Goal: Task Accomplishment & Management: Manage account settings

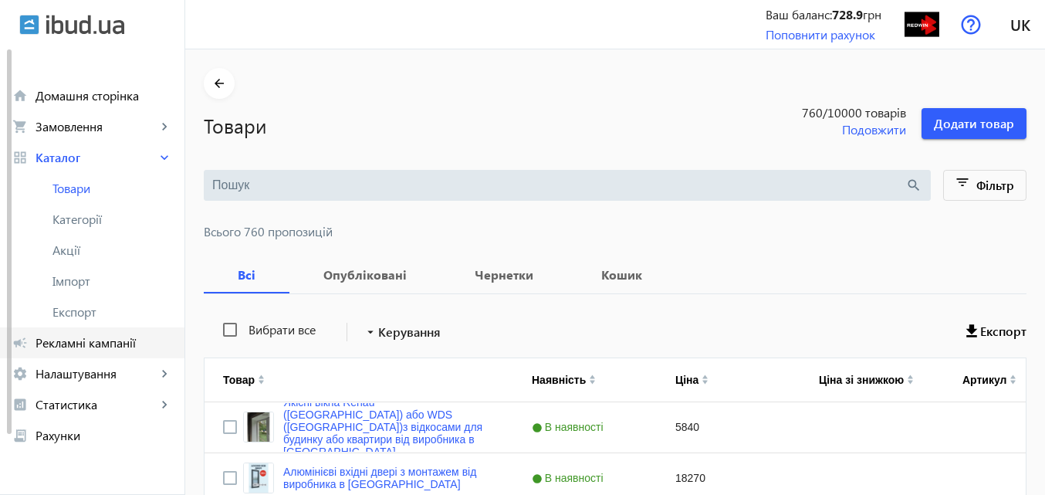
click at [122, 339] on span "Рекламні кампанії" at bounding box center [104, 342] width 137 height 15
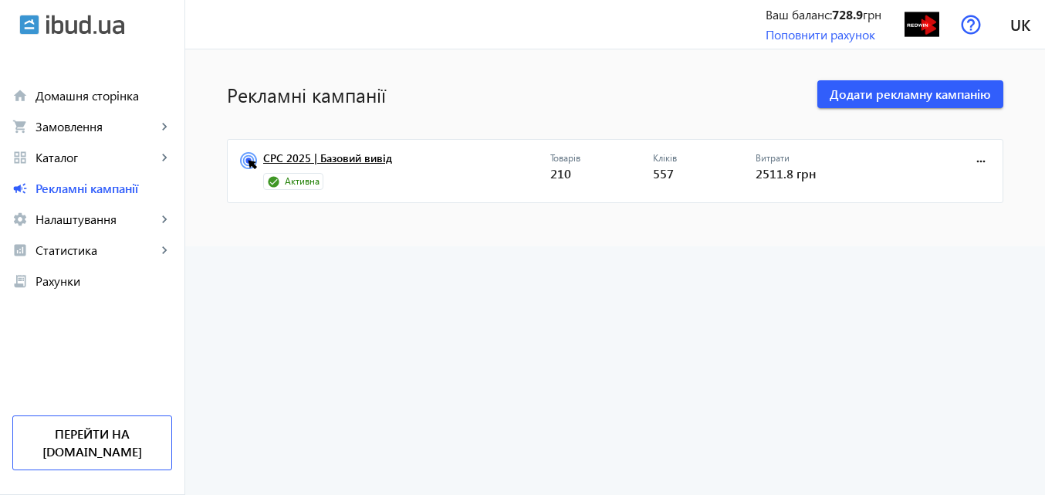
click at [342, 158] on link "CPC 2025 | Базовий вивід" at bounding box center [406, 163] width 287 height 22
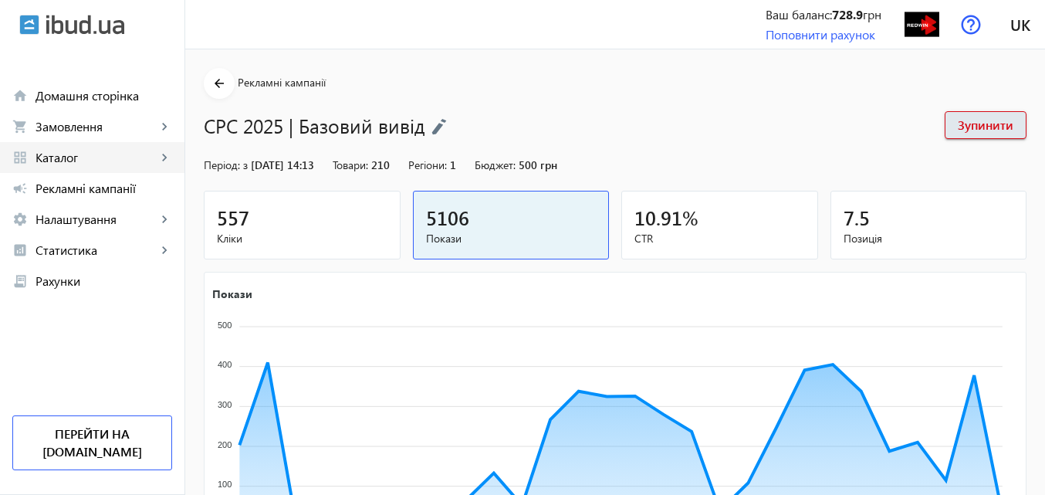
click at [79, 151] on span "Каталог" at bounding box center [96, 157] width 121 height 15
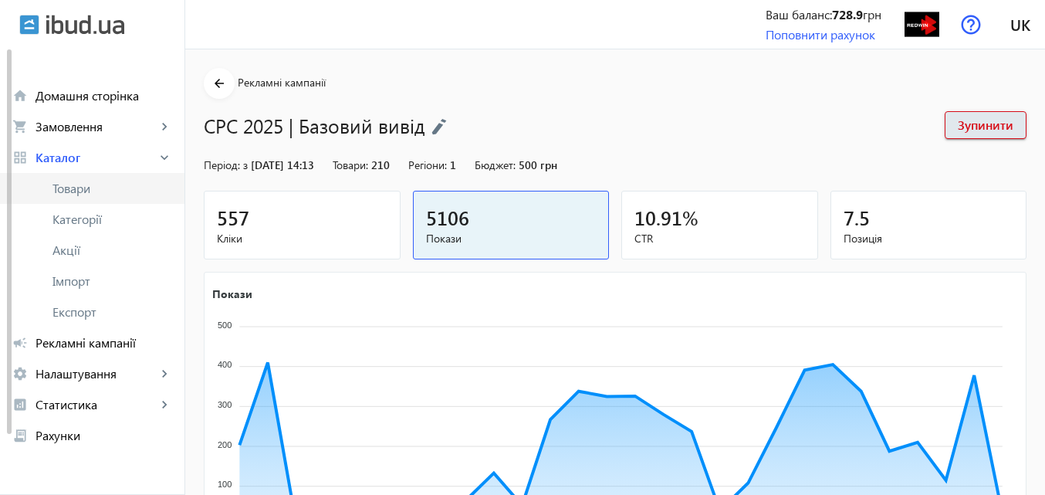
click at [69, 185] on span "Товари" at bounding box center [112, 188] width 120 height 15
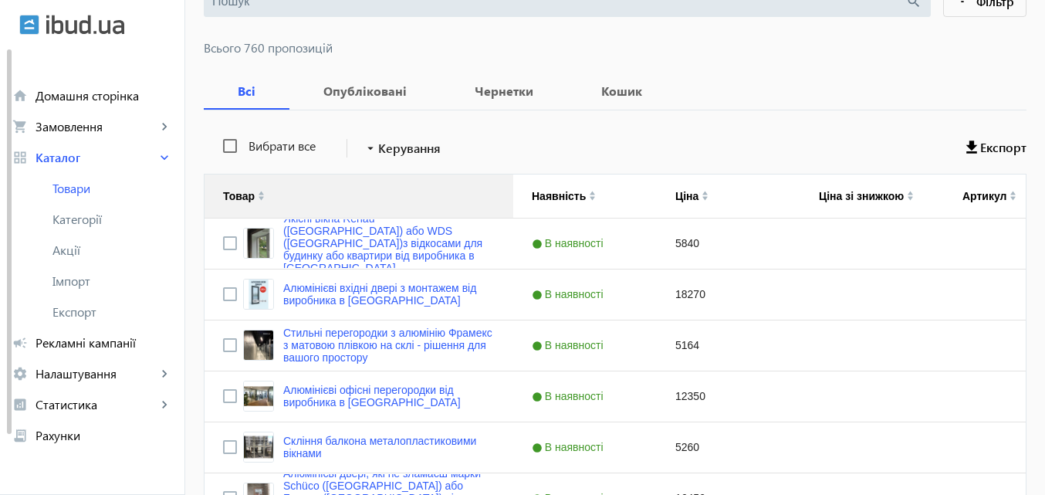
scroll to position [232, 0]
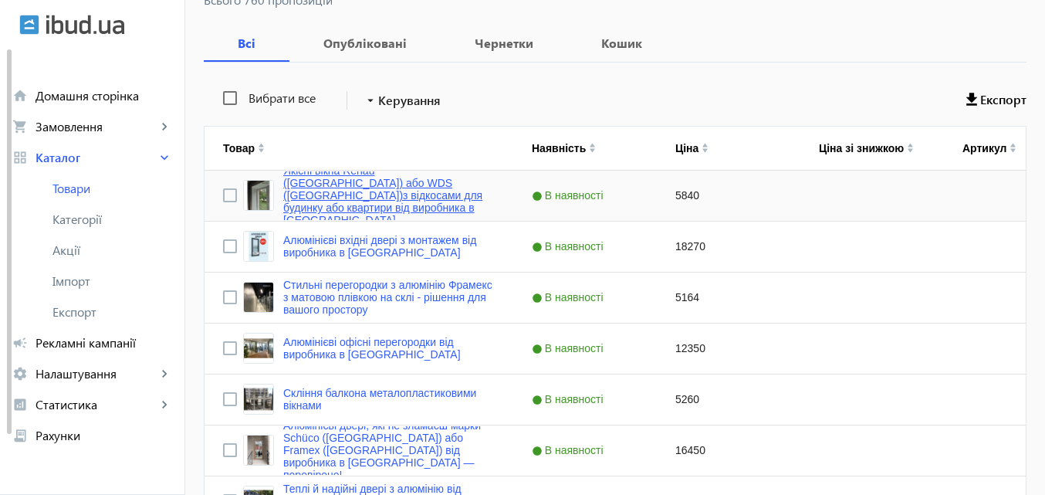
click at [350, 194] on link "Якісні вікна Rehau ([GEOGRAPHIC_DATA]) або WDS ([GEOGRAPHIC_DATA])з відкосами д…" at bounding box center [389, 195] width 212 height 62
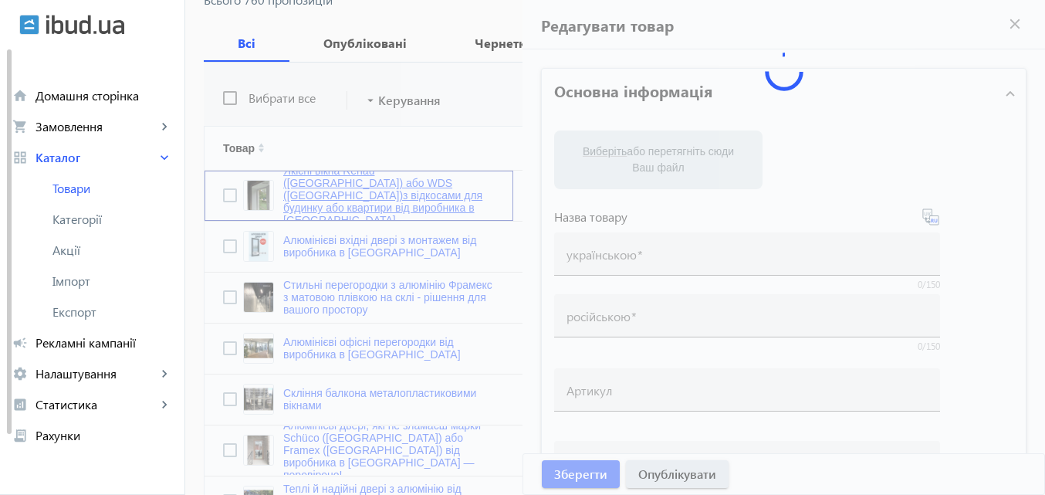
type input "Якісні вікна Rehau ([GEOGRAPHIC_DATA]) або WDS ([GEOGRAPHIC_DATA])з відкосами д…"
type input "Качественные окна Rehau ([GEOGRAPHIC_DATA]) или WDS ([GEOGRAPHIC_DATA]) с откос…"
checkbox input "true"
type input "5840"
type input "Змініть свій будинок з інноваційними віконними рішеннями | Алюмінієві вікна Sch…"
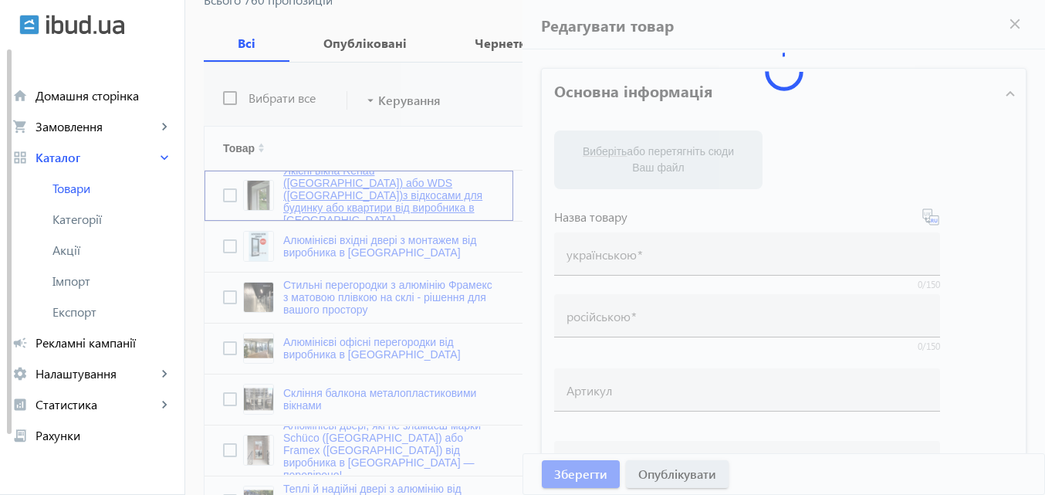
type input "Преобразите свой дом с инновационными оконными решениями | Алюминиевые окна Sch…"
type textarea "Змініть свій будинок з інноваційними віконними рішеннями від Redwin Group! Ми п…"
type textarea "Преобразите свой дом с инновационными оконными решениями от Redwin Group! Мы пр…"
type input "#металопластикові, #вікна #Ціни, #виробник, #завод, #Редвін, на металопластиков…"
type input "#металлопластиковые, #окна #Цены, #производитель, #завод, #Редвин, на металлопл…"
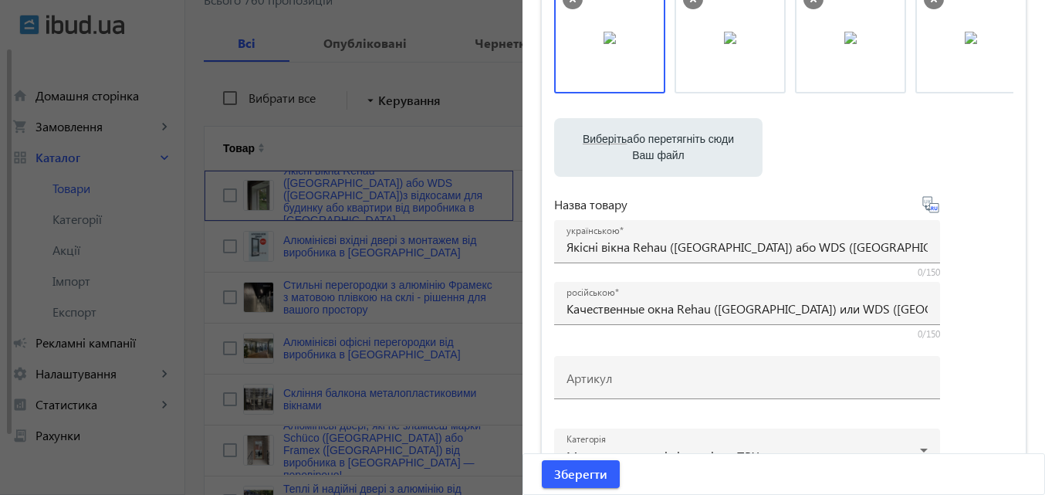
scroll to position [154, 0]
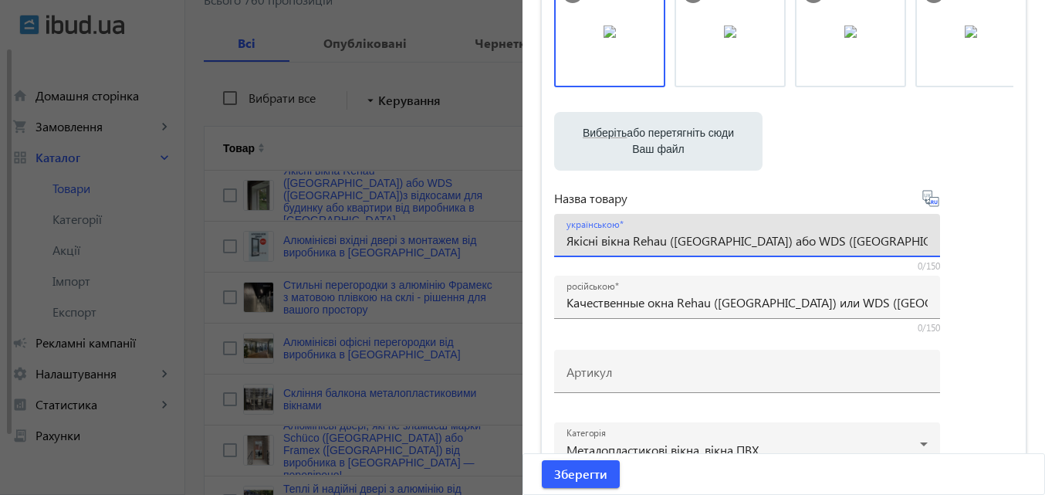
drag, startPoint x: 597, startPoint y: 242, endPoint x: 740, endPoint y: 236, distance: 142.1
click at [740, 236] on input "Якісні вікна Rehau ([GEOGRAPHIC_DATA]) або WDS ([GEOGRAPHIC_DATA])з відкосами д…" at bounding box center [747, 240] width 361 height 16
click at [837, 269] on div at bounding box center [747, 264] width 386 height 14
drag, startPoint x: 737, startPoint y: 242, endPoint x: 533, endPoint y: 244, distance: 203.8
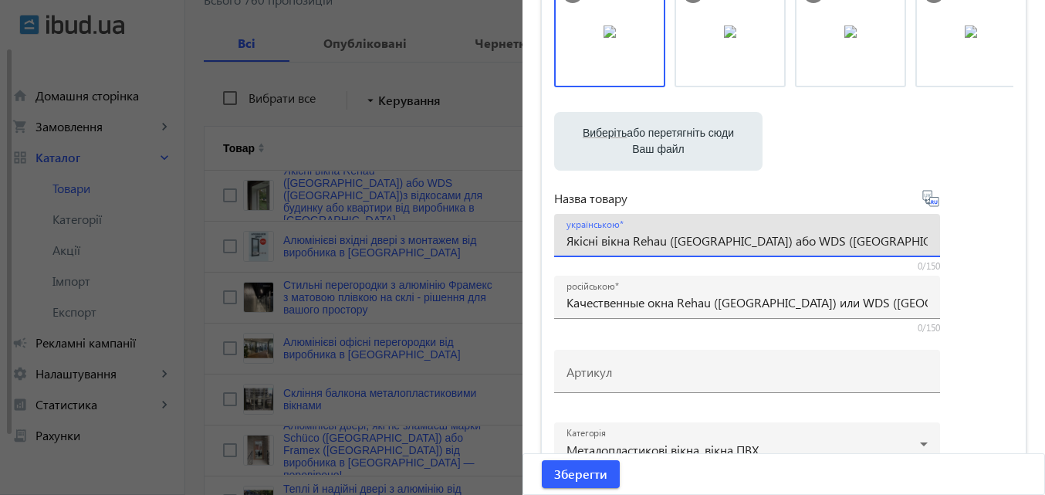
paste input "ікна Рехау ціна"
type input "Вікна Рехау ціна або WDS ([GEOGRAPHIC_DATA])з відкосами для будинку або квартир…"
click at [922, 195] on icon at bounding box center [931, 198] width 19 height 19
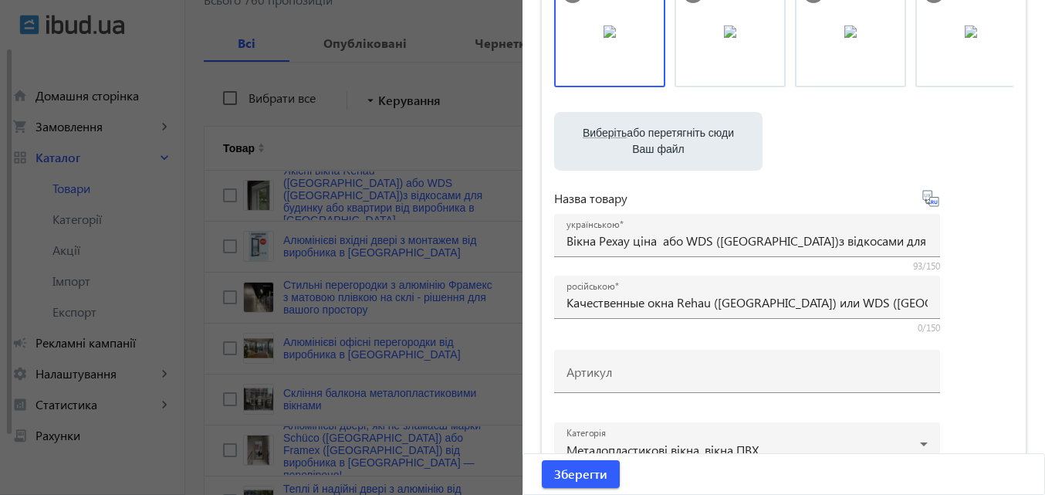
type input "Окна Рехау цена или WDS ([GEOGRAPHIC_DATA]) с откосами для дома или квартиры от…"
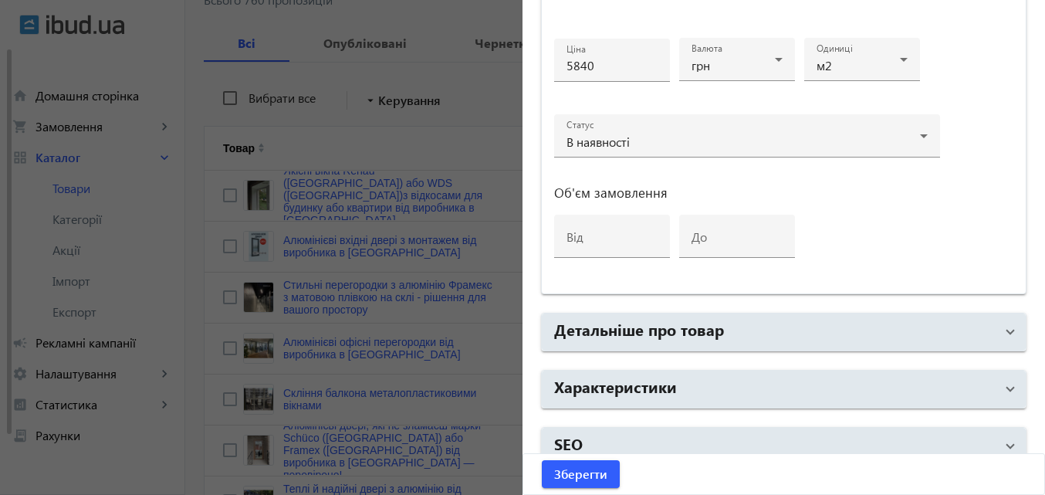
scroll to position [794, 0]
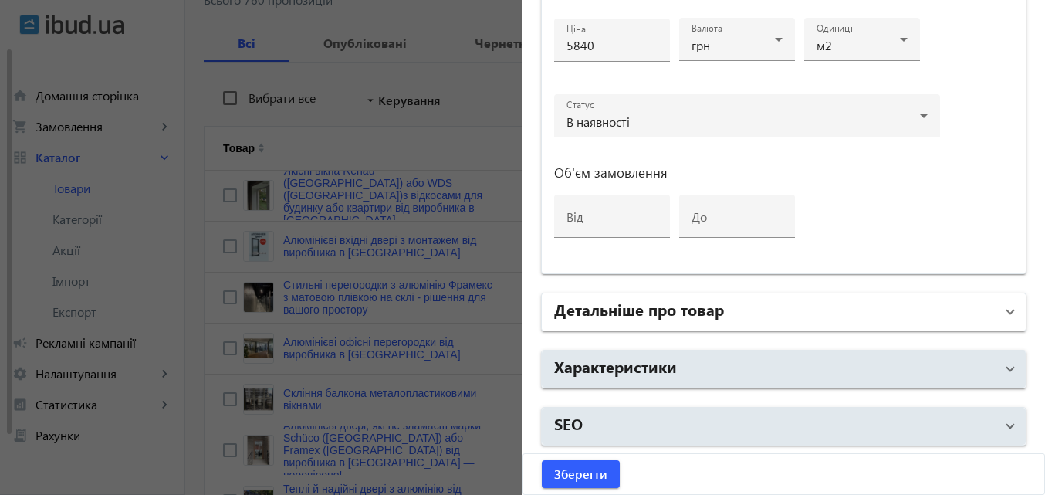
click at [635, 310] on h2 "Детальніше про товар" at bounding box center [639, 309] width 170 height 22
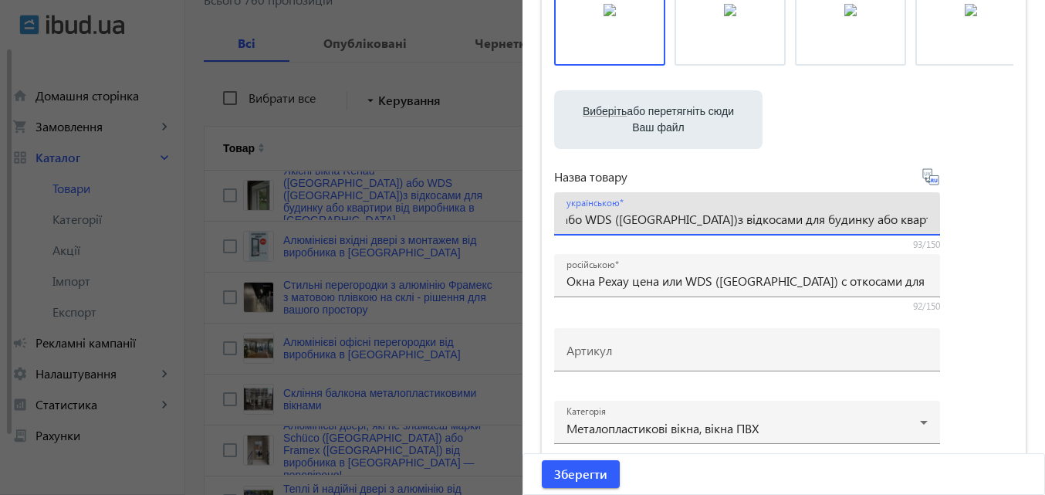
scroll to position [0, 187]
drag, startPoint x: 563, startPoint y: 216, endPoint x: 961, endPoint y: 215, distance: 398.3
click at [961, 215] on div "Виберіть або перетягніть сюди Ваш файл 1417827033-13480650428-priceokna2.jpg 14…" at bounding box center [783, 242] width 459 height 577
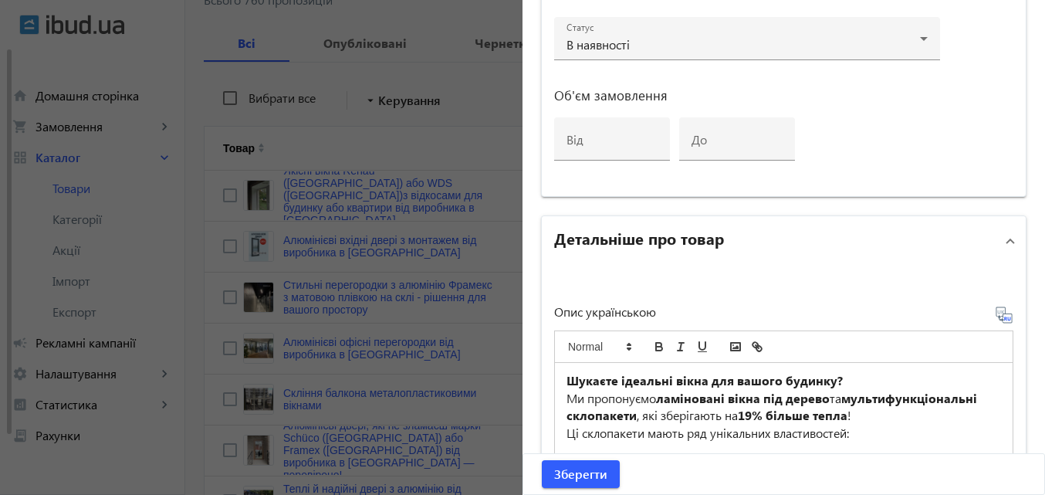
scroll to position [0, 0]
drag, startPoint x: 855, startPoint y: 378, endPoint x: 617, endPoint y: 385, distance: 238.6
click at [617, 385] on p "Шукаєте ідеальні вікна для вашого будинку?" at bounding box center [784, 381] width 435 height 18
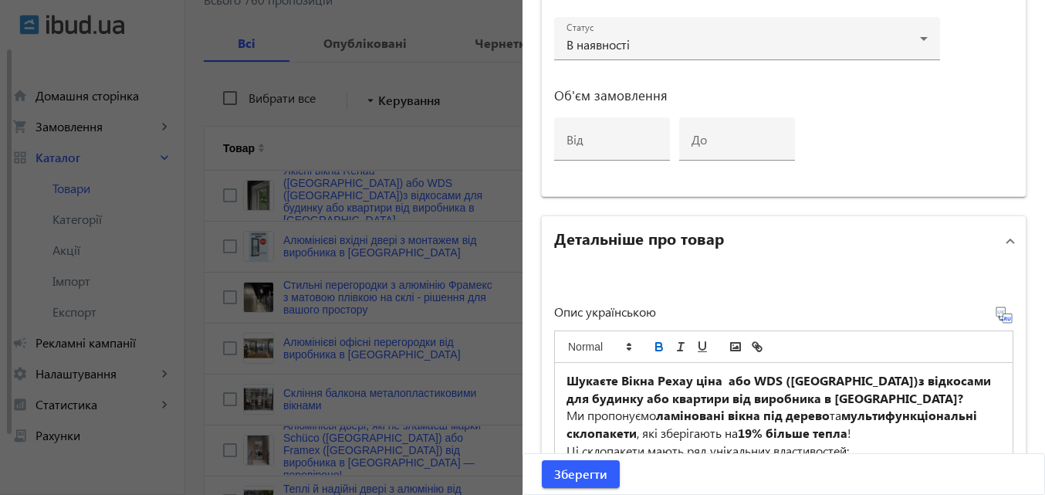
click at [1001, 310] on icon at bounding box center [1002, 312] width 3 height 4
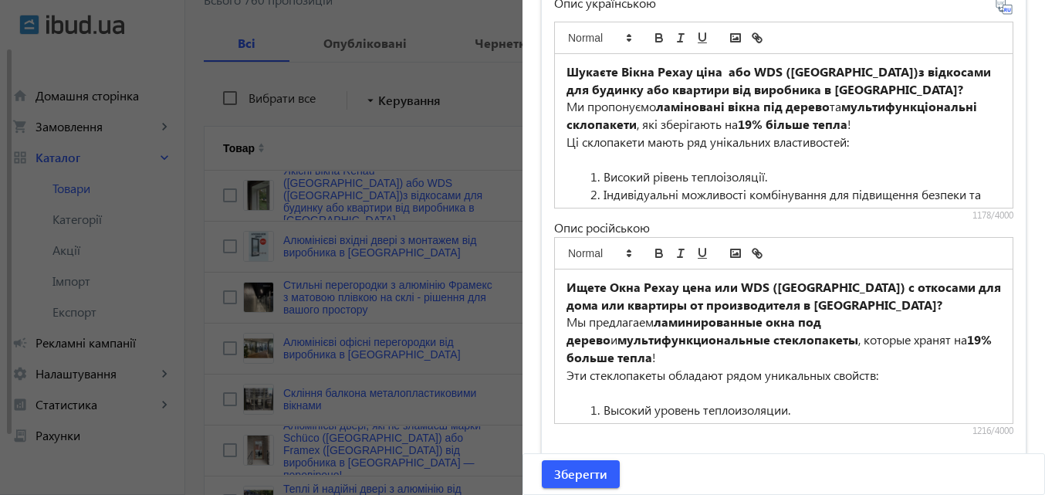
scroll to position [1257, 0]
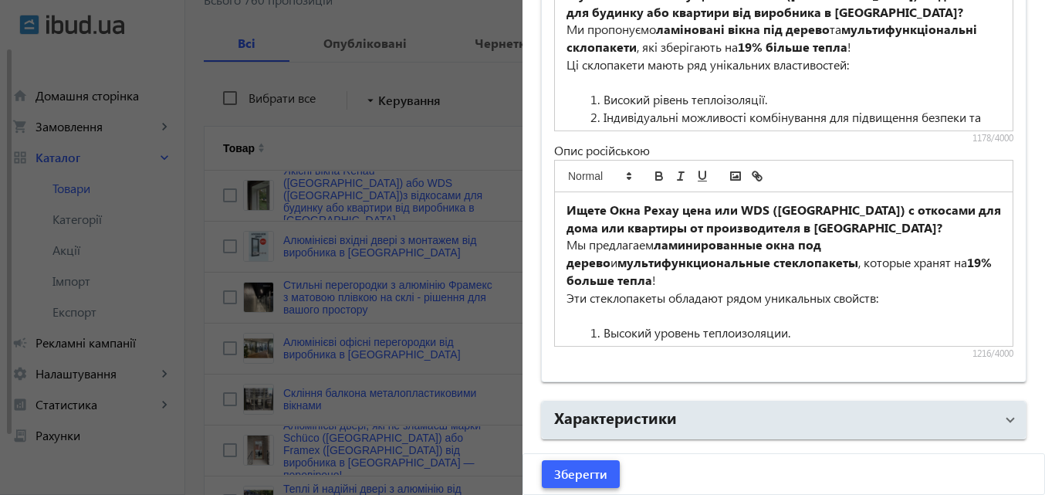
click at [574, 467] on span "Зберегти" at bounding box center [580, 473] width 53 height 17
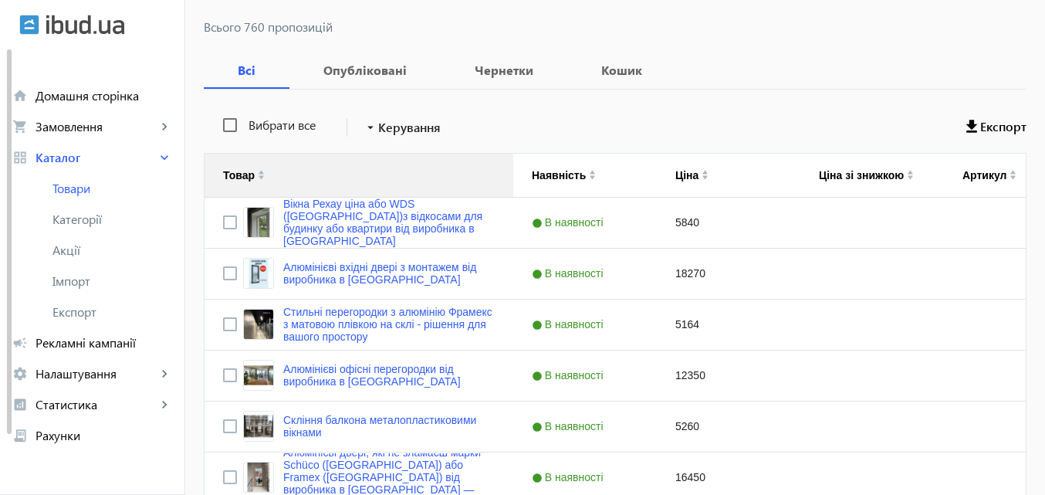
scroll to position [232, 0]
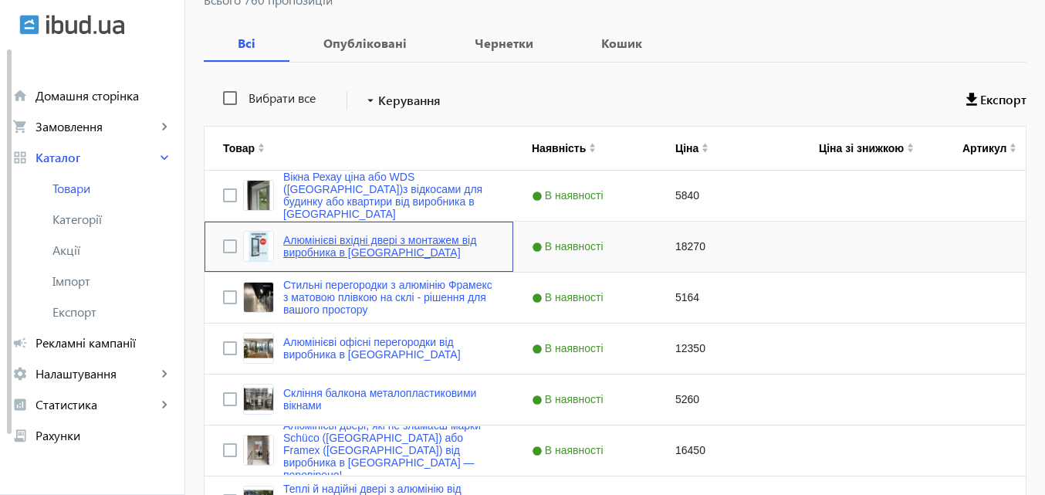
click at [344, 244] on link "Алюмінієві вхідні двері з монтажем від виробника в [GEOGRAPHIC_DATA]" at bounding box center [389, 246] width 212 height 25
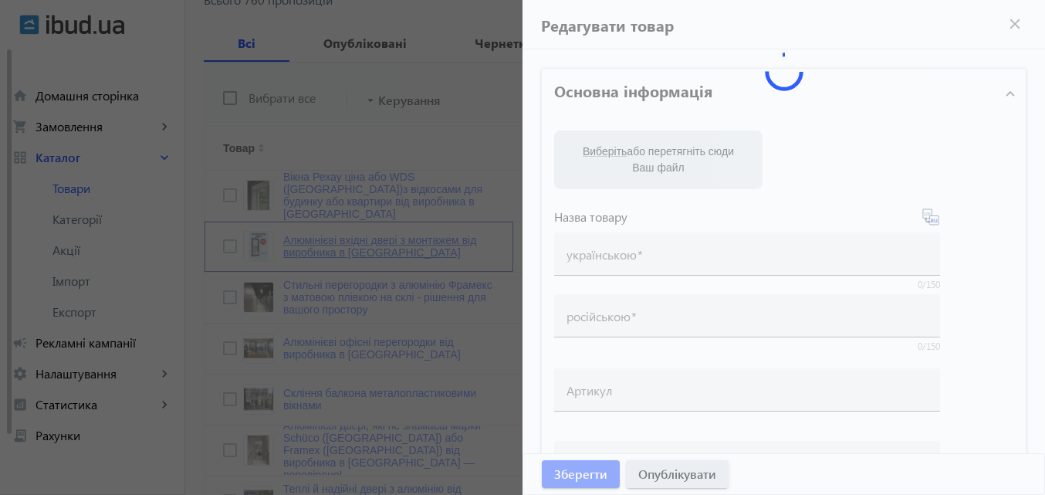
type input "Алюмінієві вхідні двері з монтажем від виробника в [GEOGRAPHIC_DATA]"
type input "Алюминиевые входные двери с монтажом от производителя в [GEOGRAPHIC_DATA]"
checkbox input "true"
type input "18270"
type input "Framex – надійні алюмінієві розсувні вхідні та міжкімнатні двері"
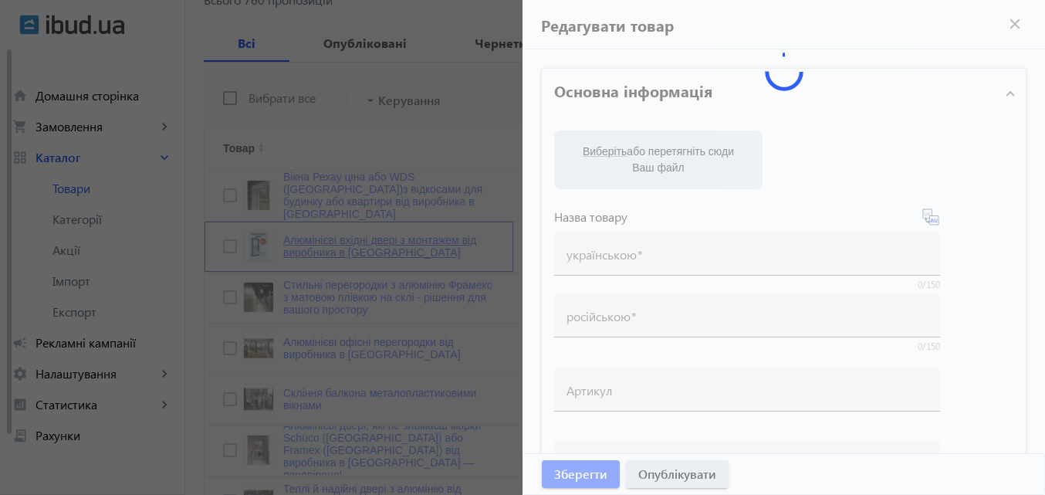
type input "Framex – надежные алюминиевые раздвижные входные и межкомнатные двери"
type textarea "LOR Ipsumd Sita consecte adipiscing elits d eiusmodte incidi ut laboreetdolo ma…"
type textarea "ООО Редвин Групп предлагает алюминиевые двери с гарантией качества и инновацион…"
type input "Framex – надійні алюмінієві розсувні вхідні та міжкімнатні двері,алюмінієві две…"
type input "Framex – надежные алюминиевые раздвижные входные и межкомнатные двери,алюминиев…"
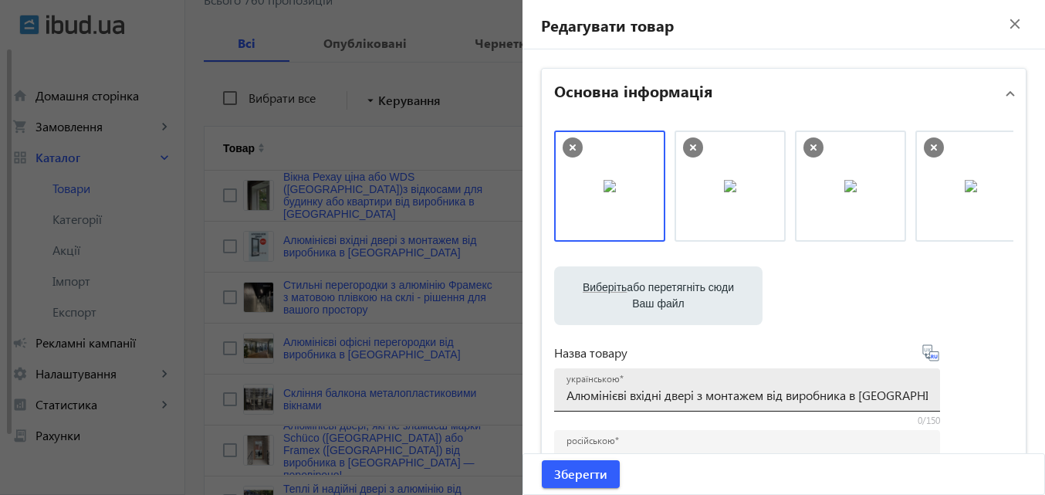
drag, startPoint x: 554, startPoint y: 398, endPoint x: 698, endPoint y: 401, distance: 143.6
click at [698, 401] on div "українською Алюмінієві вхідні двері з монтажем від виробника в [GEOGRAPHIC_DATA]" at bounding box center [747, 389] width 386 height 43
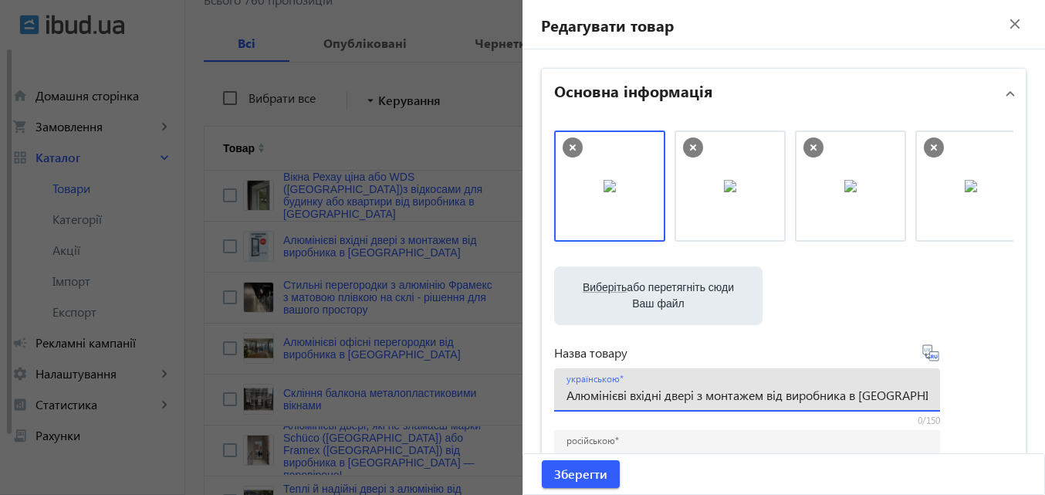
drag, startPoint x: 695, startPoint y: 394, endPoint x: 540, endPoint y: 392, distance: 154.4
click at [542, 392] on div "Виберіть або перетягніть сюди Ваш файл 32214683ff41490b1c4493633264298-b118bad0…" at bounding box center [784, 419] width 484 height 602
click at [836, 357] on div "Назва товару" at bounding box center [747, 353] width 386 height 19
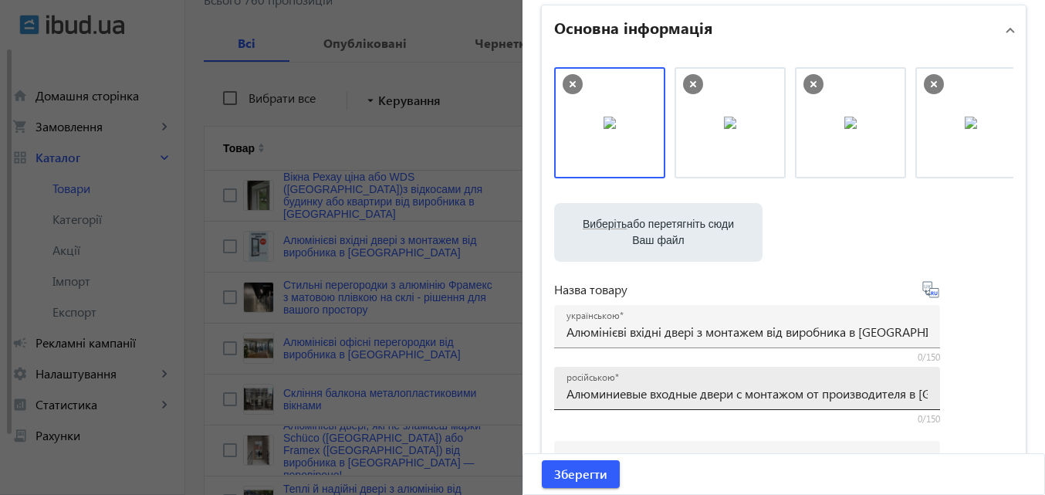
scroll to position [77, 0]
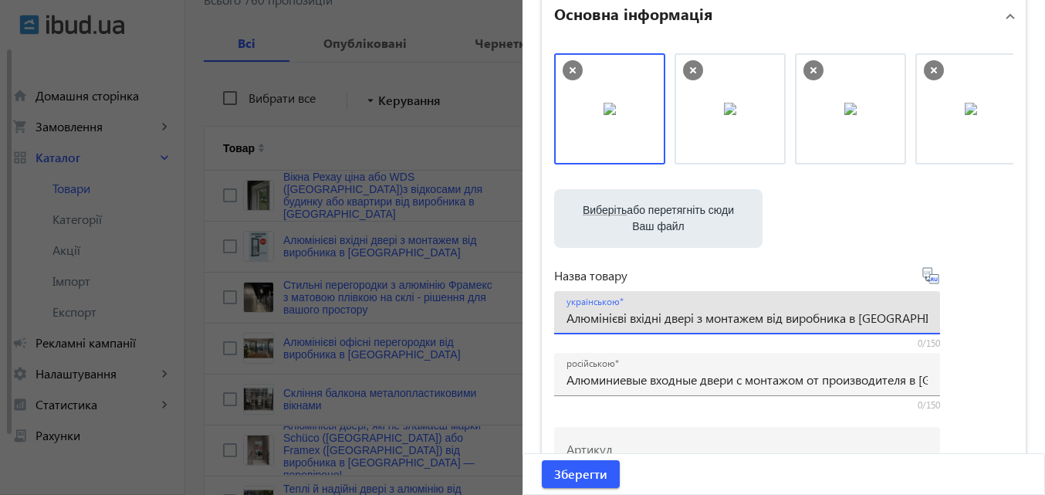
drag, startPoint x: 912, startPoint y: 320, endPoint x: 391, endPoint y: 328, distance: 520.3
paste input "хідні алюмінієві двері ціна"
drag, startPoint x: 853, startPoint y: 321, endPoint x: 345, endPoint y: 316, distance: 507.9
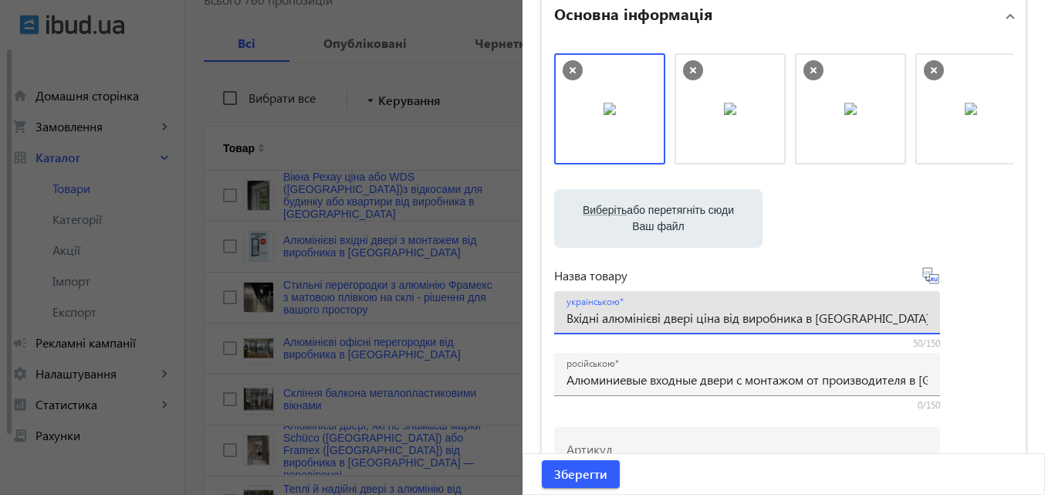
type input "Вхідні алюмінієві двері ціна від виробника в [GEOGRAPHIC_DATA]"
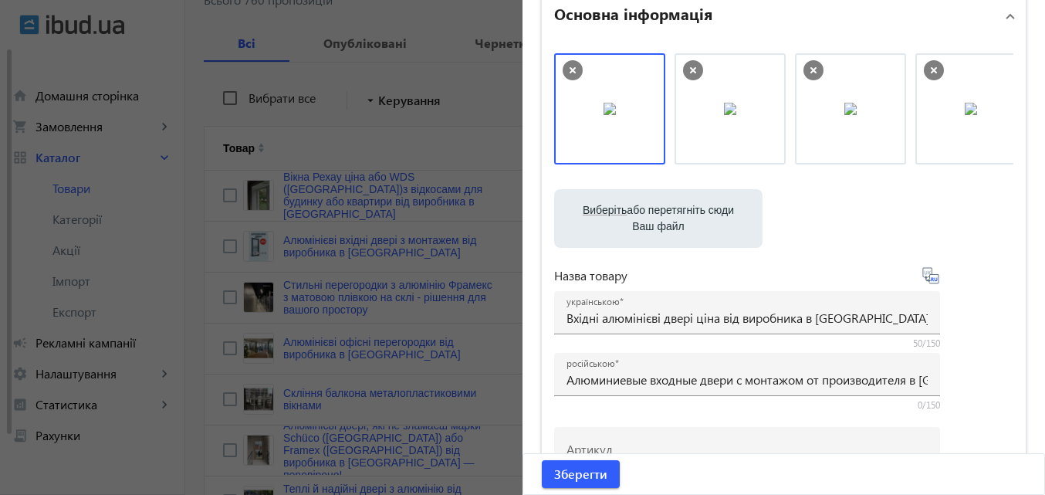
click at [928, 271] on icon at bounding box center [929, 273] width 3 height 4
type input "Входная алюминиевая дверь цена от производителя в [GEOGRAPHIC_DATA]."
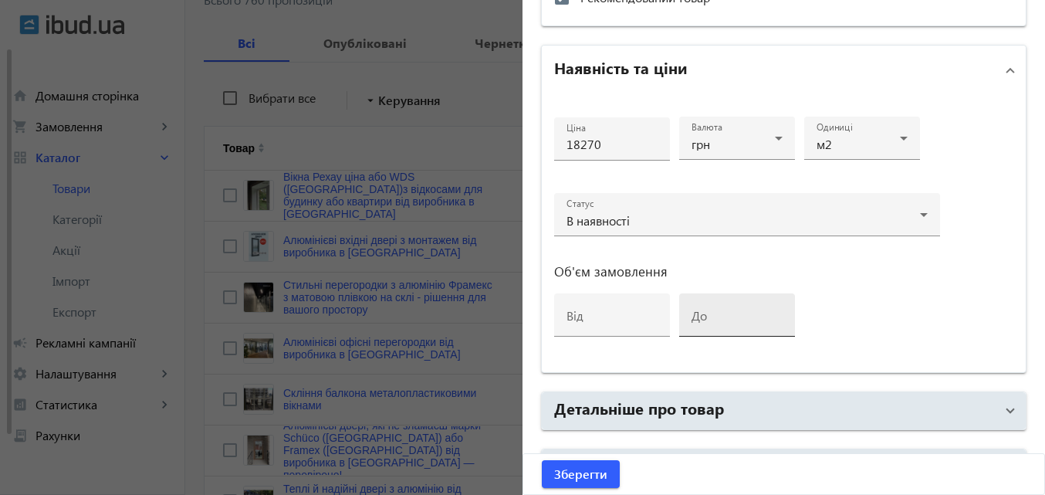
scroll to position [736, 0]
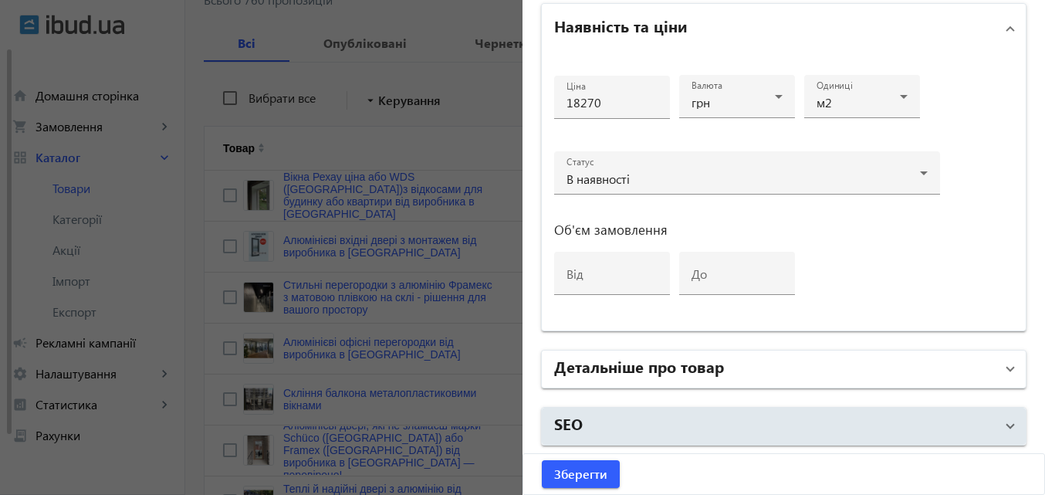
click at [659, 363] on h2 "Детальніше про товар" at bounding box center [639, 366] width 170 height 22
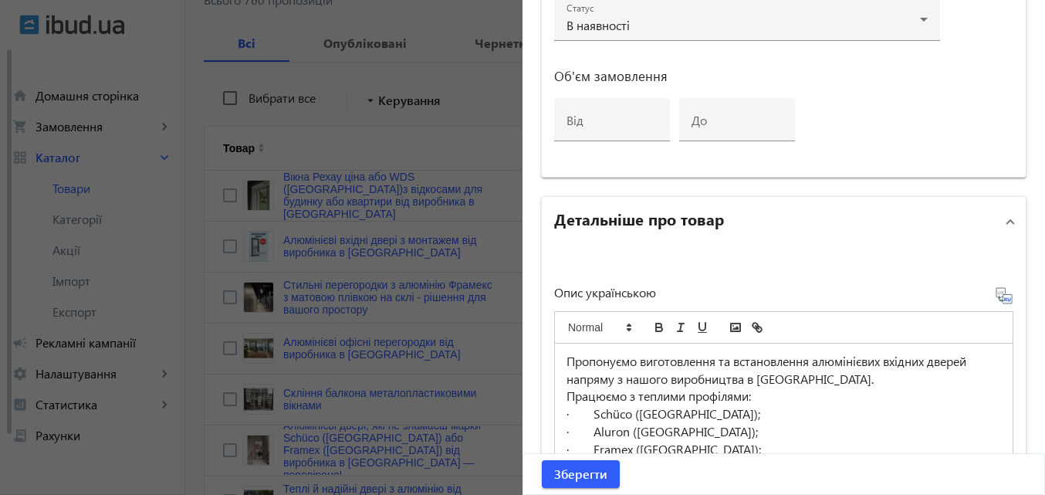
scroll to position [891, 0]
click at [582, 466] on span "Зберегти" at bounding box center [580, 473] width 53 height 17
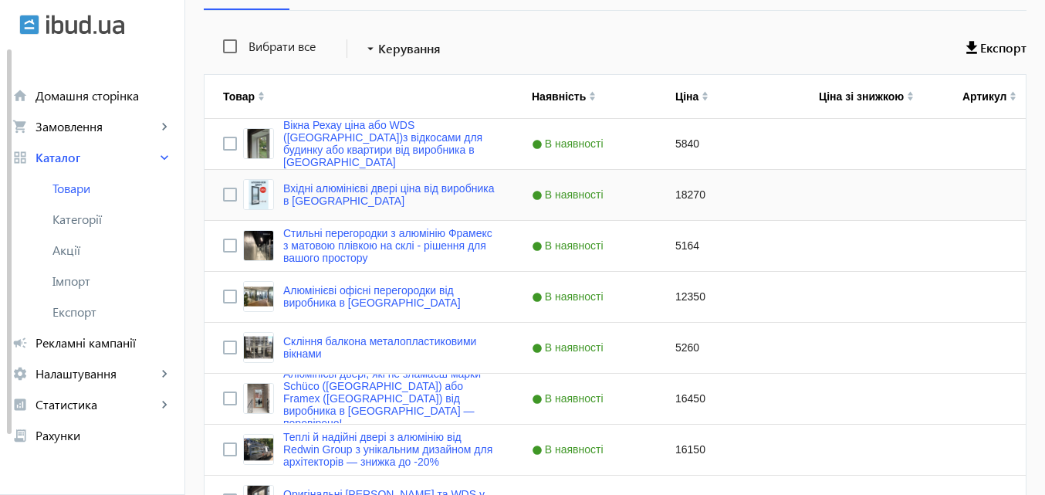
scroll to position [309, 0]
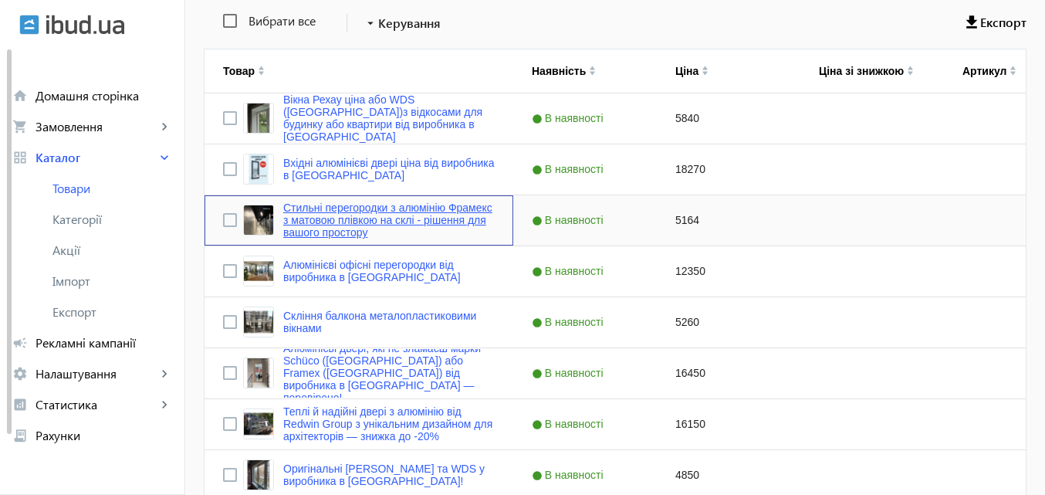
click at [316, 217] on link "Стильні перегородки з алюмінію Фрамекс з матовою плівкою на склі - рішення для …" at bounding box center [389, 219] width 212 height 37
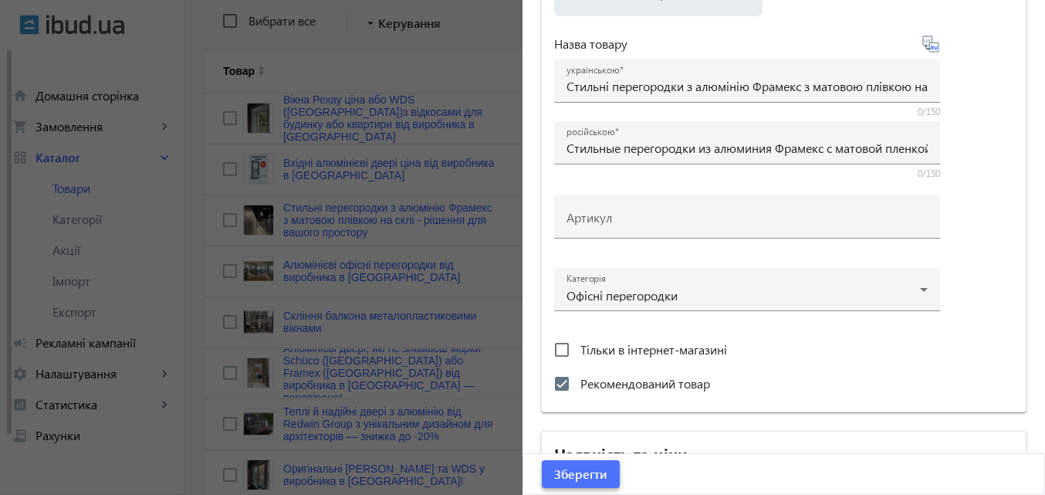
click at [570, 469] on span "Зберегти" at bounding box center [580, 473] width 53 height 17
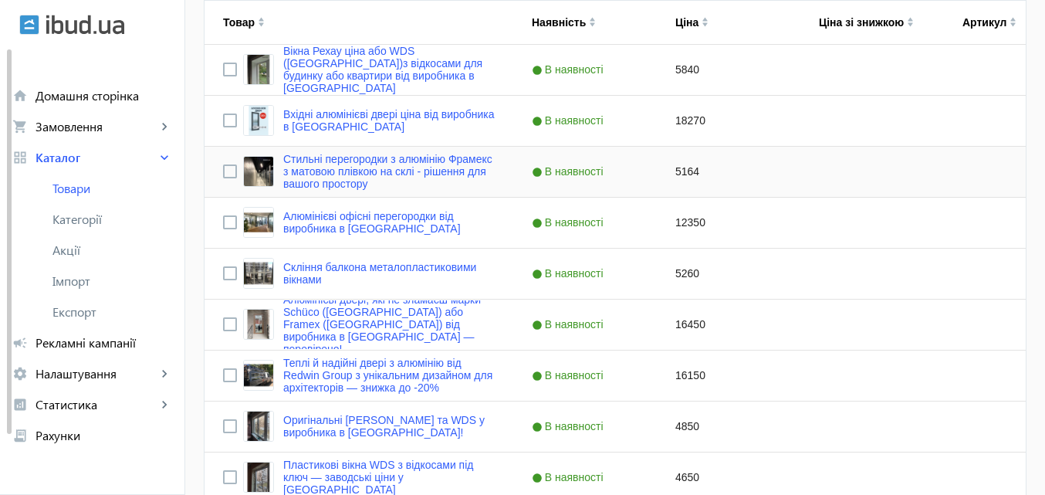
scroll to position [463, 0]
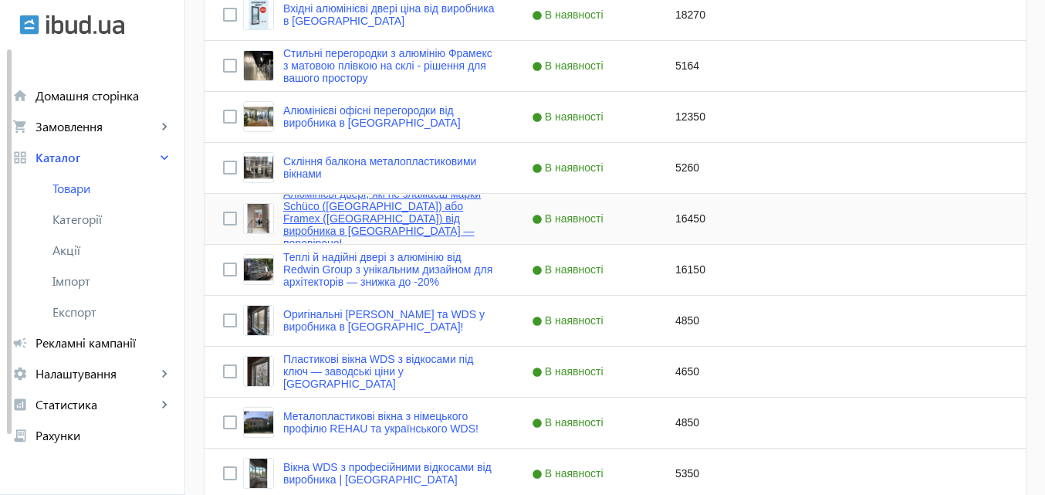
click at [327, 205] on link "Алюмінієві двері, які не зламаєш марки Schüco ([GEOGRAPHIC_DATA]) або Framex ([…" at bounding box center [389, 219] width 212 height 62
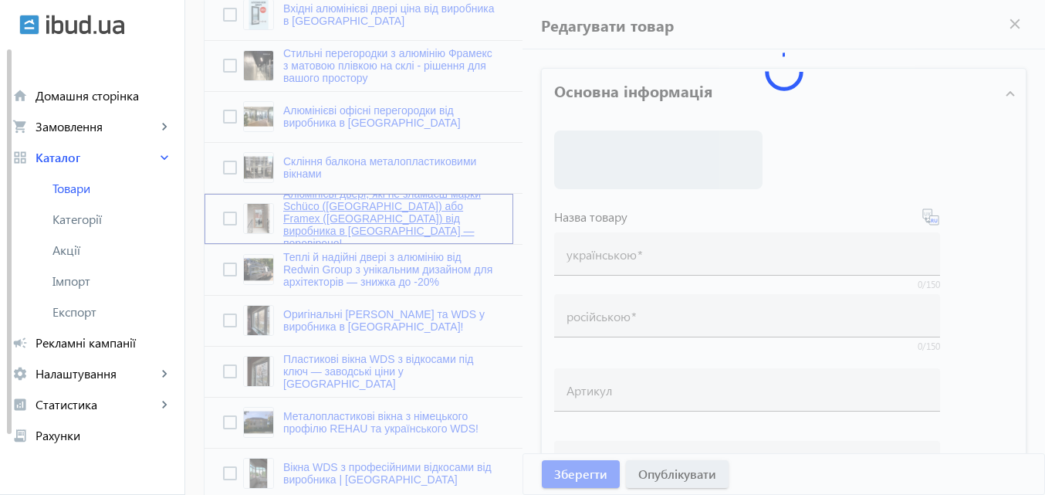
type input "Алюмінієві двері, які не зламаєш марки Schüco ([GEOGRAPHIC_DATA]) або Framex ([…"
type input "Алюминиевые двери, которые не сломаешь марки Schüco ([GEOGRAPHIC_DATA]) или Fra…"
checkbox input "true"
type input "16450"
type input "Алюмінієві вхідні двері Schüco, Framex, Aluron для приватного будинку від ТОВ Р…"
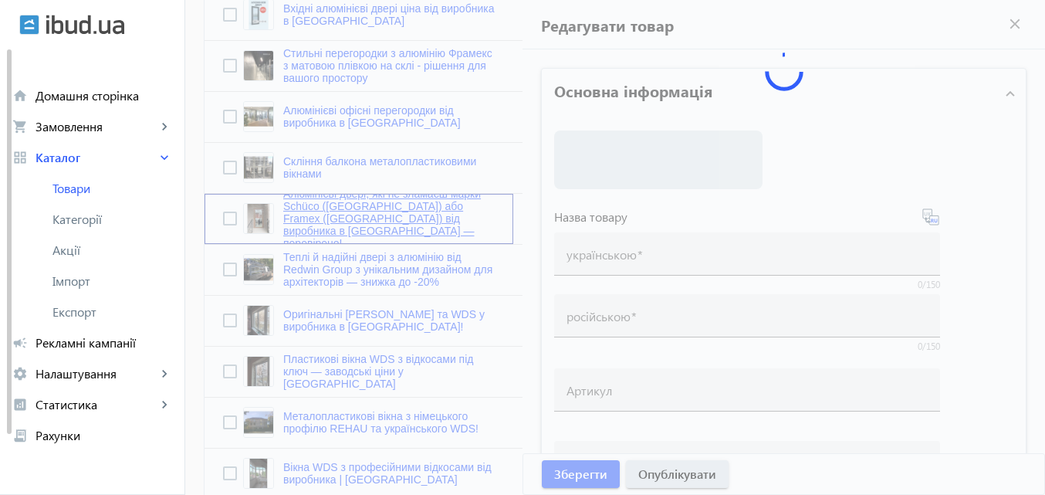
type input "Алюминиевые входные двери Schüco, Framex, Aluron для частного дома от ООО Редви…"
type textarea "Loremi dolorsitam conse adi elitseddo Eiusmo Temp. Incididuntutla etdolor Magna…"
type textarea "Loremipsumdo sitametcons adipi e sed do eiusmodtempor Incidi Utlab. Etdolorema …"
type input "#Теплі алюмінієві двері Redwin, #Алюмінієві двері в [GEOGRAPHIC_DATA] від завод…"
type input "#Loremi dolorsitame conse Adipis, #Elitseddoei tempo i Utlab et dolore magnaali…"
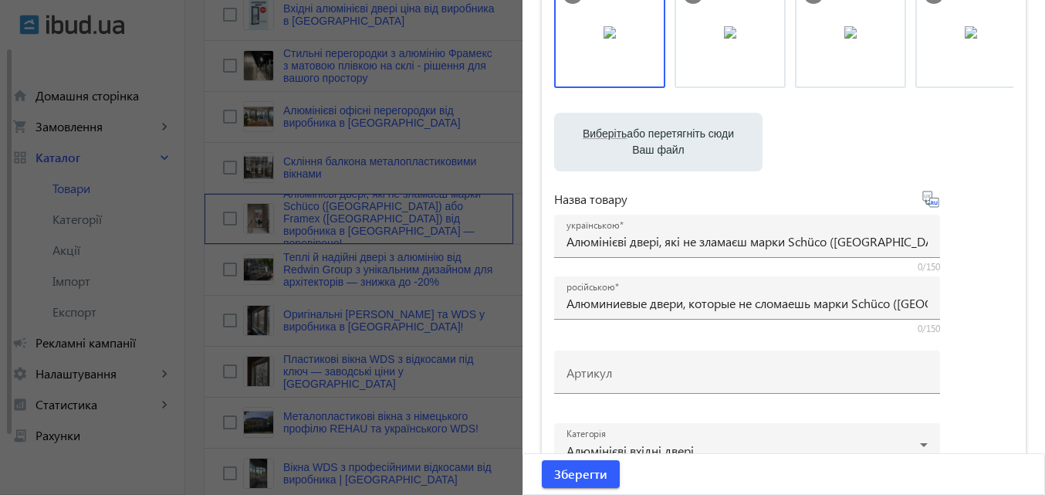
scroll to position [154, 0]
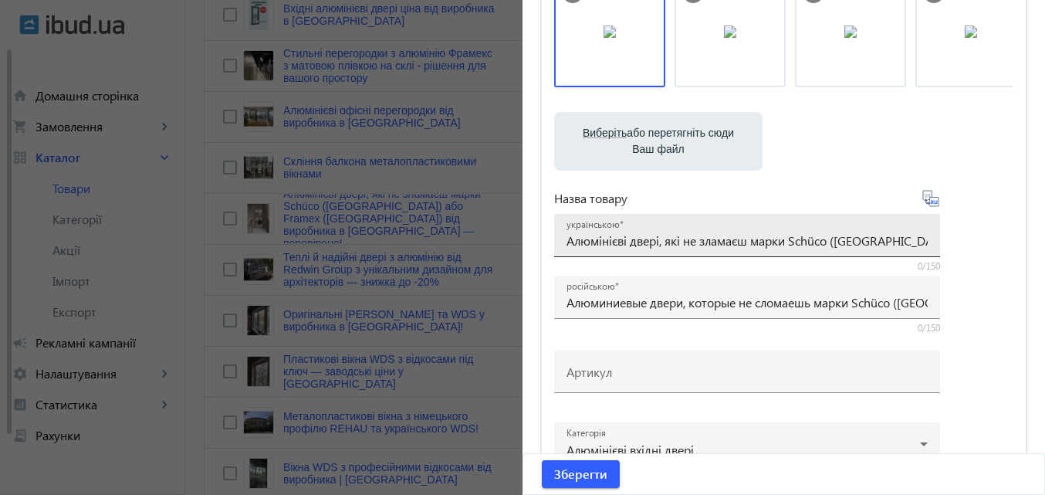
drag, startPoint x: 558, startPoint y: 241, endPoint x: 655, endPoint y: 235, distance: 96.6
click at [655, 235] on div "українською Алюмінієві двері, які не зламаєш марки Schüco ([GEOGRAPHIC_DATA]) а…" at bounding box center [747, 235] width 386 height 43
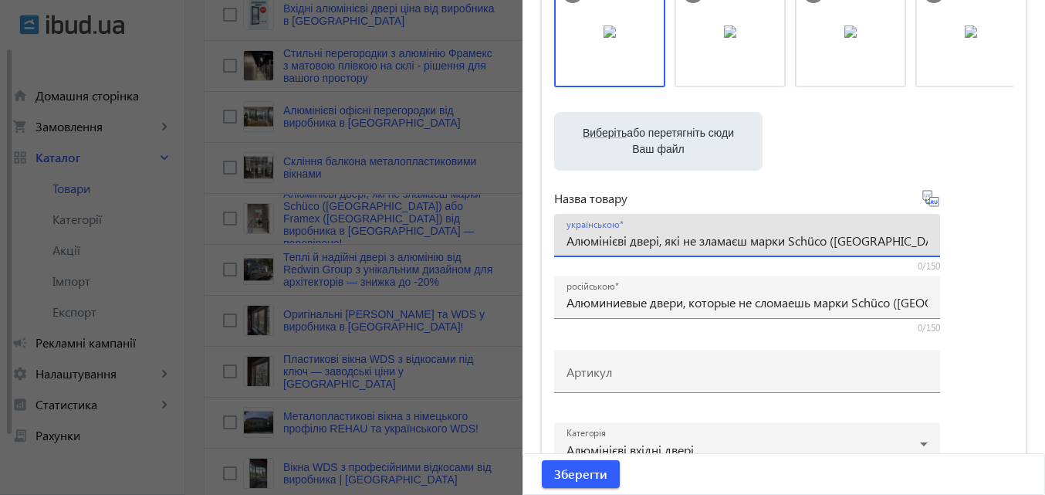
scroll to position [0, 314]
click at [577, 229] on mat-label "українською" at bounding box center [593, 224] width 52 height 12
click at [577, 232] on input "Алюмінієві двері, які не зламаєш марки Schüco ([GEOGRAPHIC_DATA]) або Framex ([…" at bounding box center [747, 240] width 361 height 16
click at [568, 242] on input "Алюмінієві двері, які не зламаєш марки Schüco ([GEOGRAPHIC_DATA]) або Framex ([…" at bounding box center [747, 240] width 361 height 16
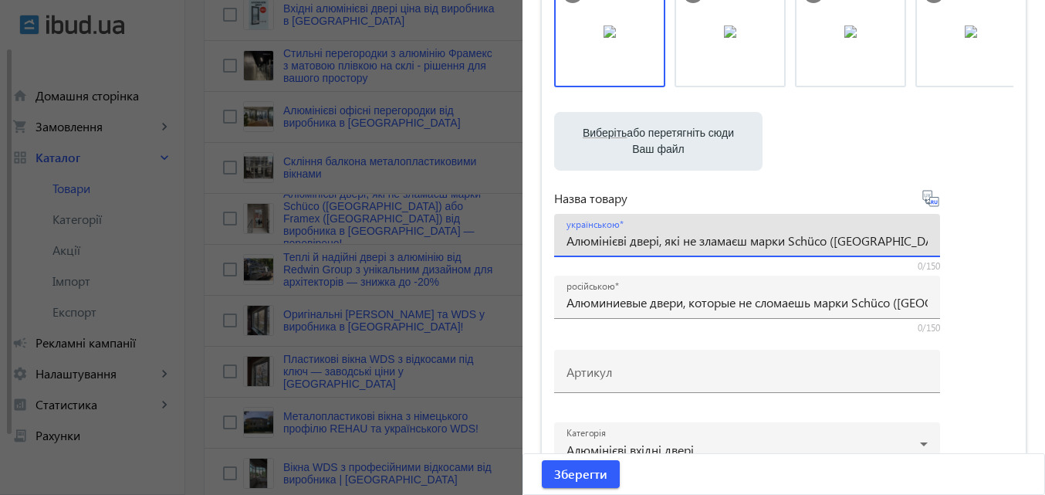
drag, startPoint x: 562, startPoint y: 242, endPoint x: 656, endPoint y: 249, distance: 94.4
click at [656, 249] on div "українською Алюмінієві двері, які не зламаєш марки Schüco ([GEOGRAPHIC_DATA]) а…" at bounding box center [747, 235] width 361 height 43
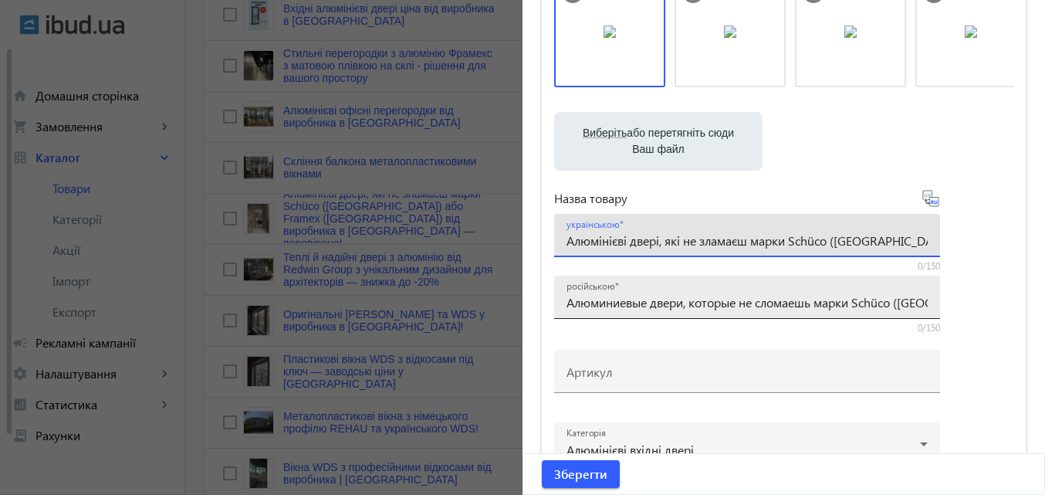
click at [644, 310] on input "Алюминиевые двери, которые не сломаешь марки Schüco ([GEOGRAPHIC_DATA]) или Fra…" at bounding box center [747, 302] width 361 height 16
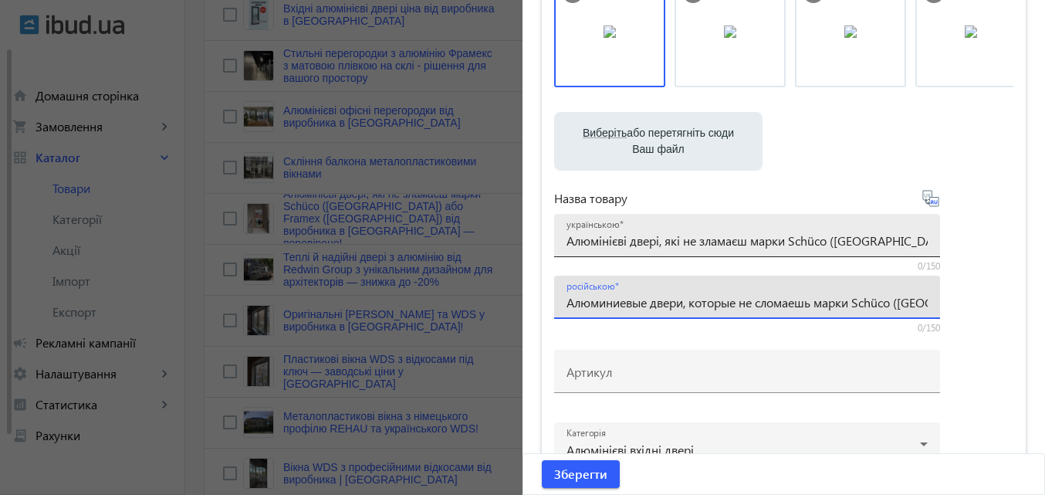
click at [655, 243] on input "Алюмінієві двері, які не зламаєш марки Schüco ([GEOGRAPHIC_DATA]) або Framex ([…" at bounding box center [747, 240] width 361 height 16
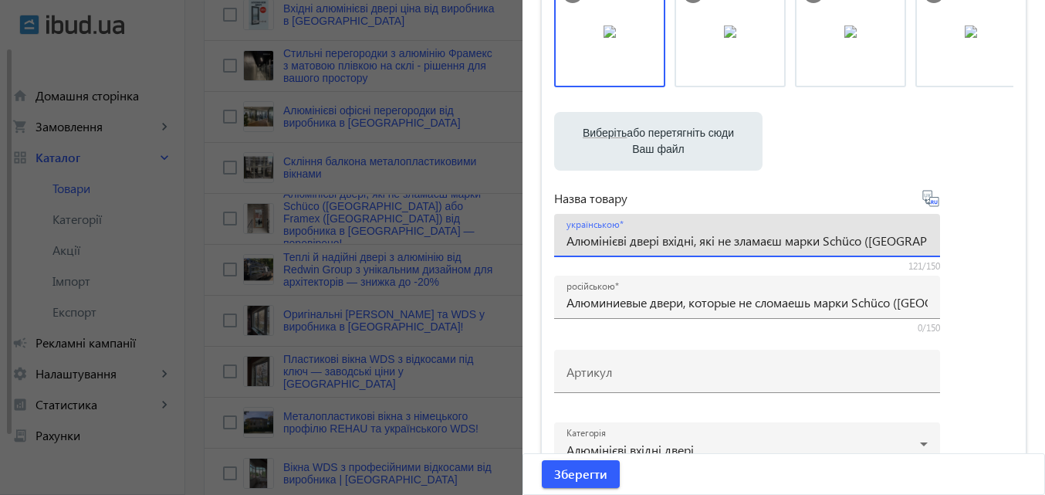
type input "Алюмінієві двері вхідні, які не зламаєш марки Schüco ([GEOGRAPHIC_DATA]) або Fr…"
click at [925, 191] on icon at bounding box center [931, 198] width 19 height 19
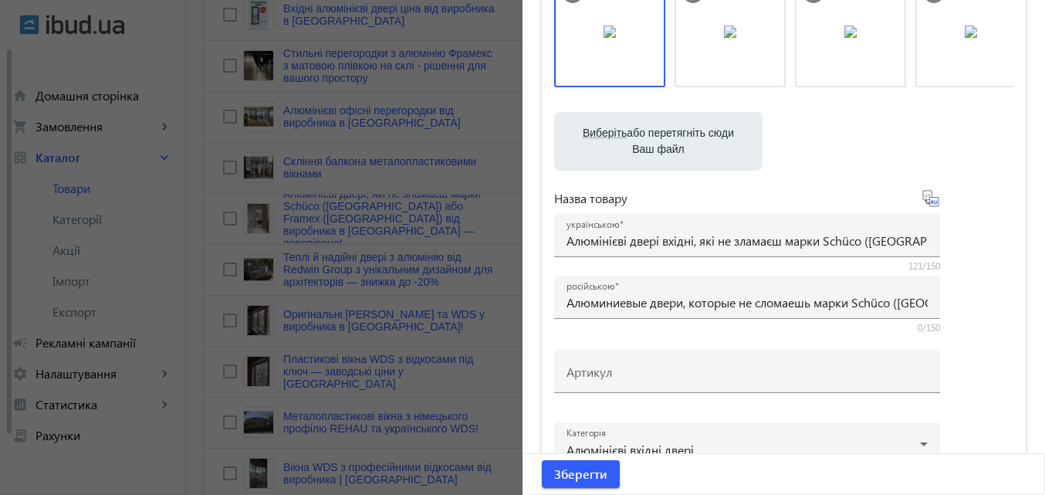
type input "Алюминиевые входные двери, которые не сломаешь марки Schüco ([GEOGRAPHIC_DATA])…"
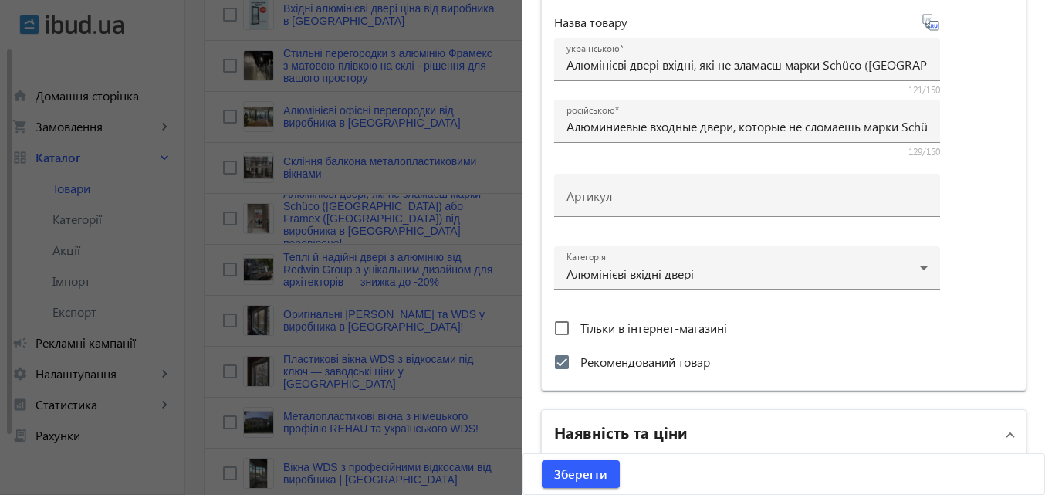
scroll to position [386, 0]
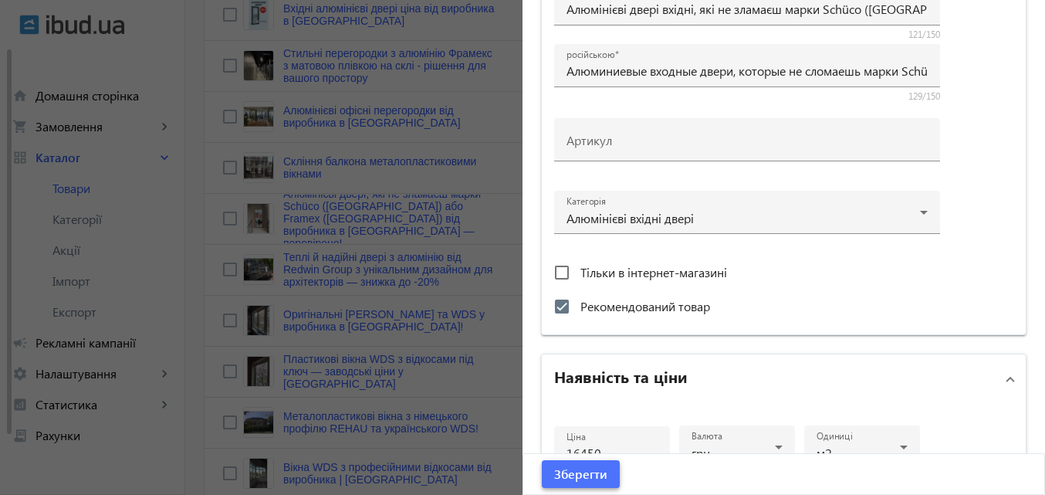
click at [580, 467] on span "Зберегти" at bounding box center [580, 473] width 53 height 17
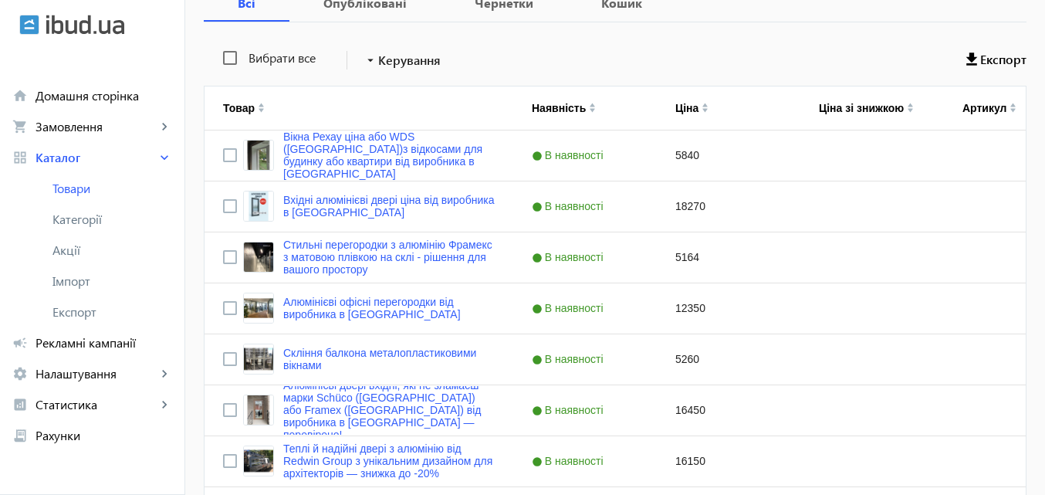
scroll to position [309, 0]
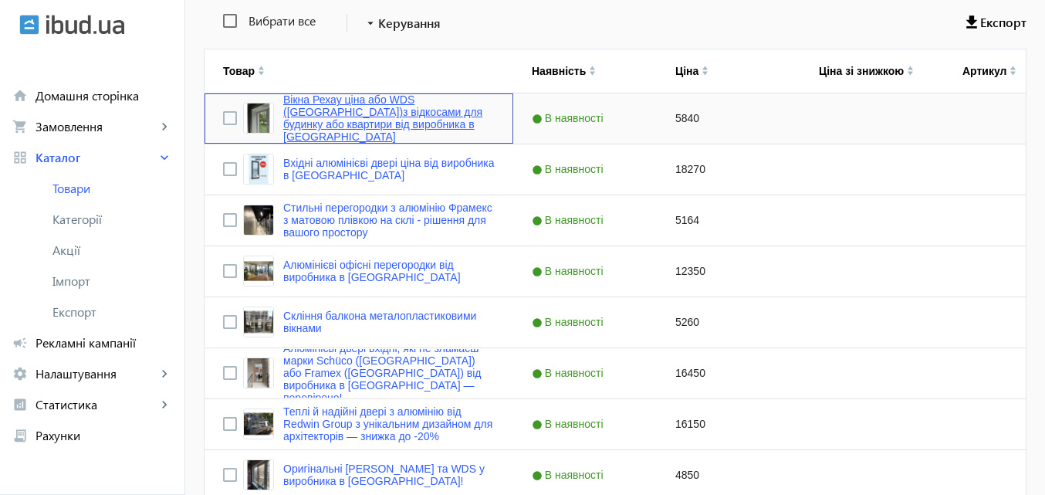
click at [443, 116] on link "Вікна Рехау ціна або WDS ([GEOGRAPHIC_DATA])з відкосами для будинку або квартир…" at bounding box center [389, 117] width 212 height 49
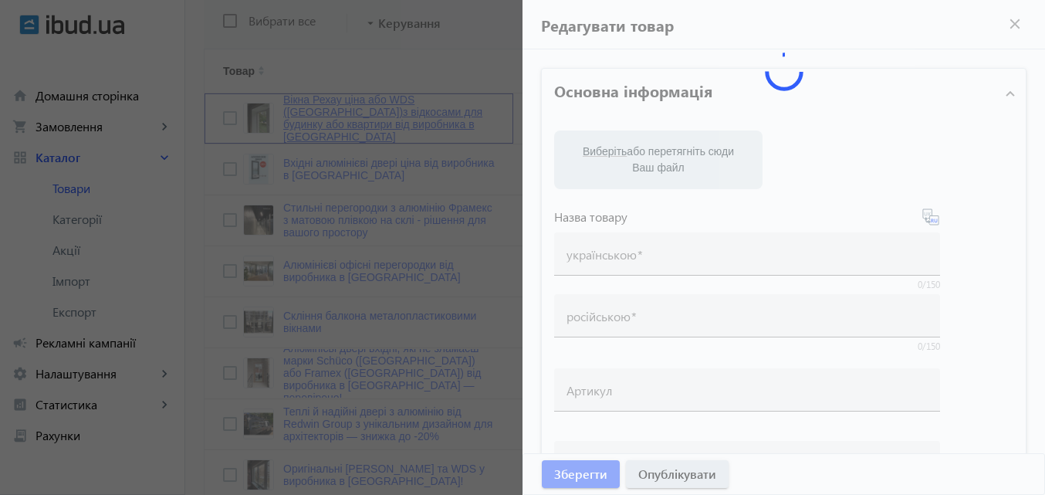
type input "Вікна Рехау ціна або WDS ([GEOGRAPHIC_DATA])з відкосами для будинку або квартир…"
type input "Окна Рехау цена или WDS ([GEOGRAPHIC_DATA]) с откосами для дома или квартиры от…"
checkbox input "true"
type input "5840"
type input "Змініть свій будинок з інноваційними віконними рішеннями | Алюмінієві вікна Sch…"
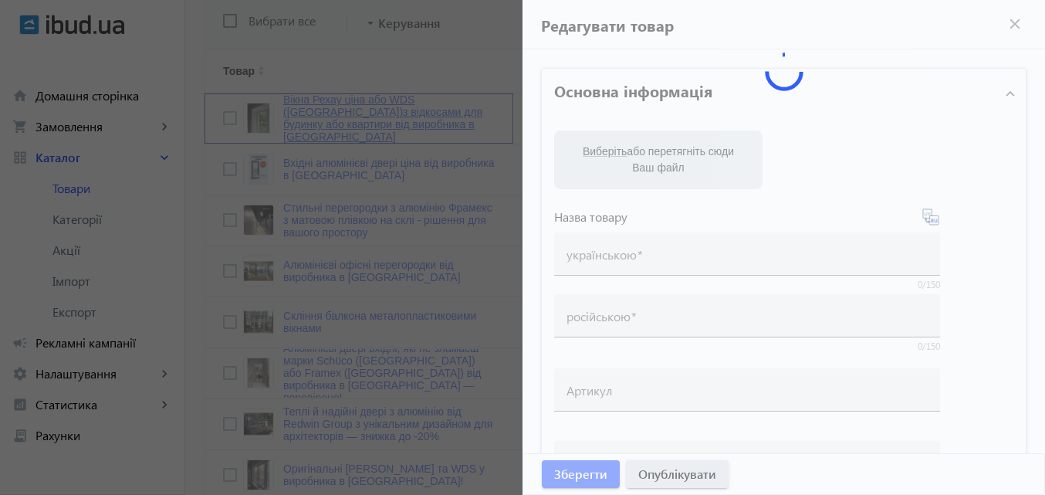
type input "Преобразите свой дом с инновационными оконными решениями | Алюминиевые окна Sch…"
type textarea "Змініть свій будинок з інноваційними віконними рішеннями від Redwin Group! Ми п…"
type textarea "Преобразите свой дом с инновационными оконными решениями от Redwin Group! Мы пр…"
type input "#металопластикові, #вікна #Ціни, #виробник, #завод, #Редвін, на металопластиков…"
type input "#металлопластиковые, #окна #Цены, #производитель, #завод, #Редвин, на металлопл…"
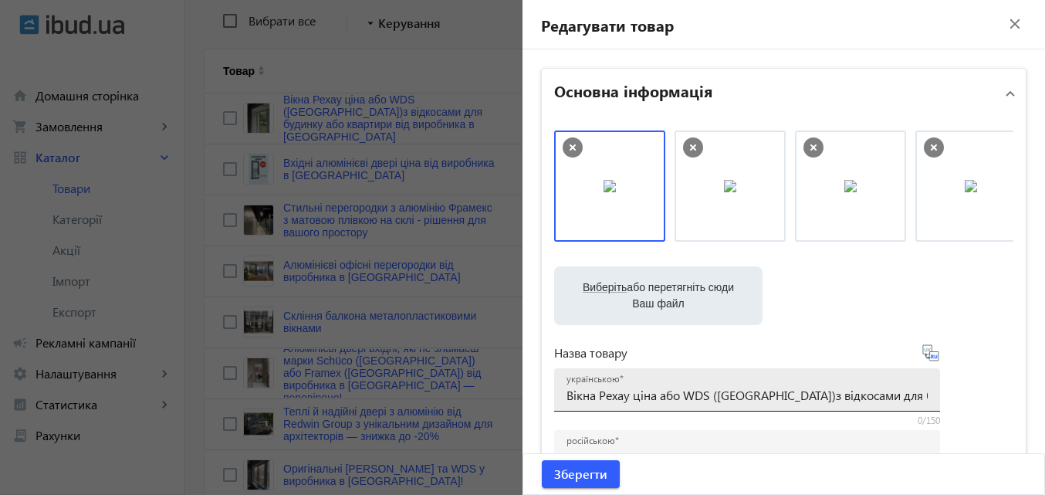
click at [763, 398] on input "Вікна Рехау ціна або WDS ([GEOGRAPHIC_DATA])з відкосами для будинку або квартир…" at bounding box center [747, 395] width 361 height 16
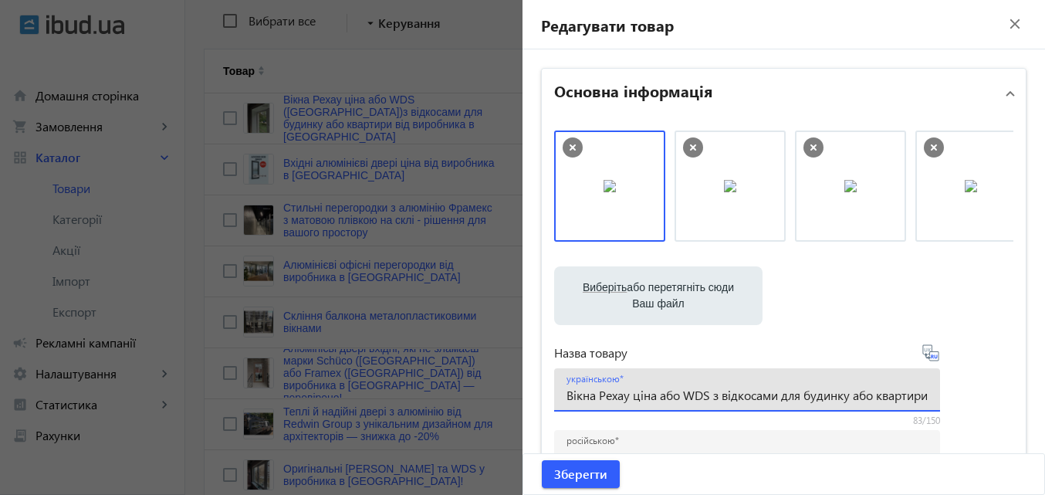
type input "Вікна Рехау ціна або WDS з відкосами для будинку або квартири від виробника в К…"
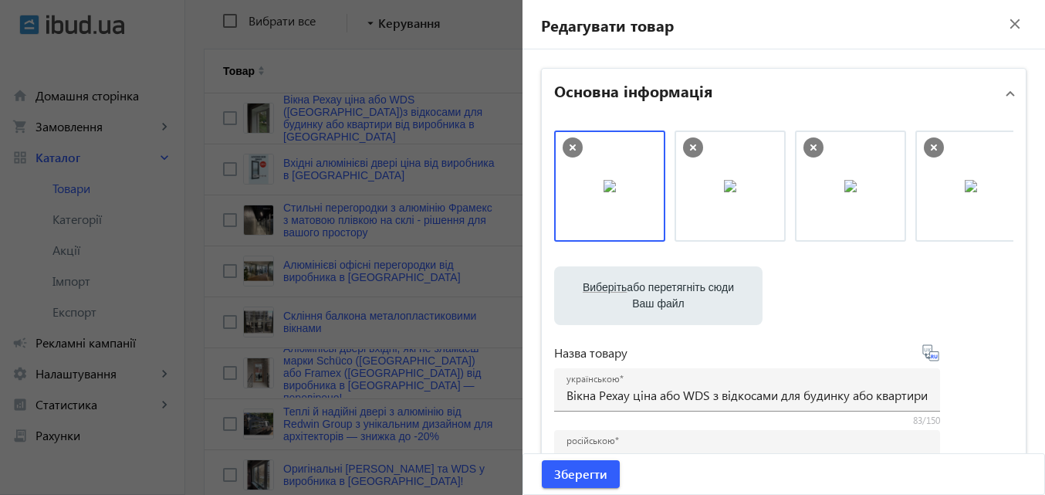
click at [927, 350] on icon at bounding box center [930, 352] width 16 height 16
type input "Окна Рехау цена или WDS с откосами для дома или квартиры от производителя в Кие…"
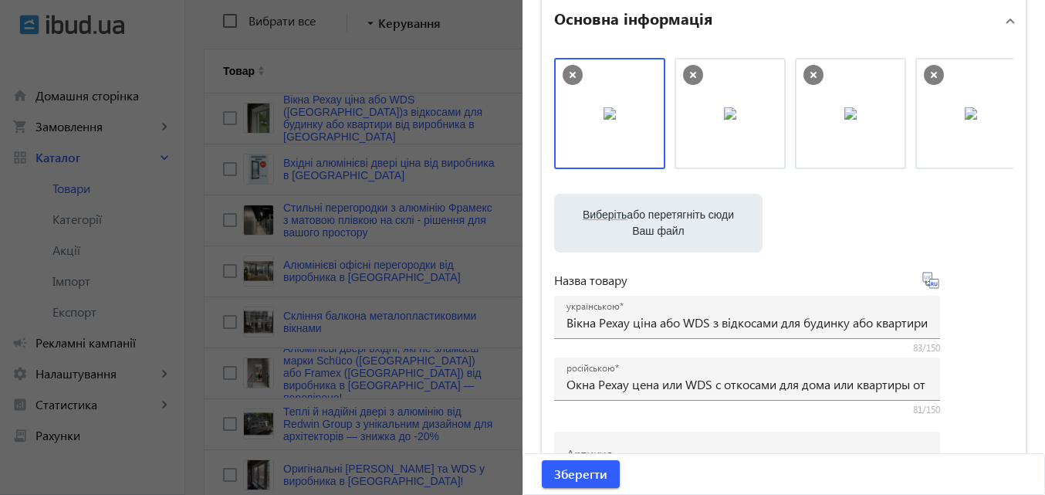
scroll to position [232, 0]
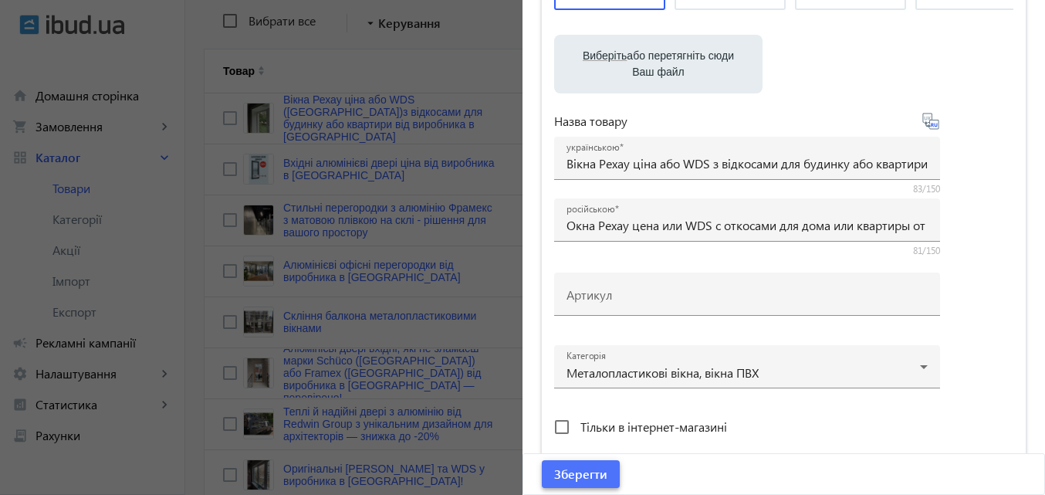
click at [595, 468] on span "Зберегти" at bounding box center [580, 473] width 53 height 17
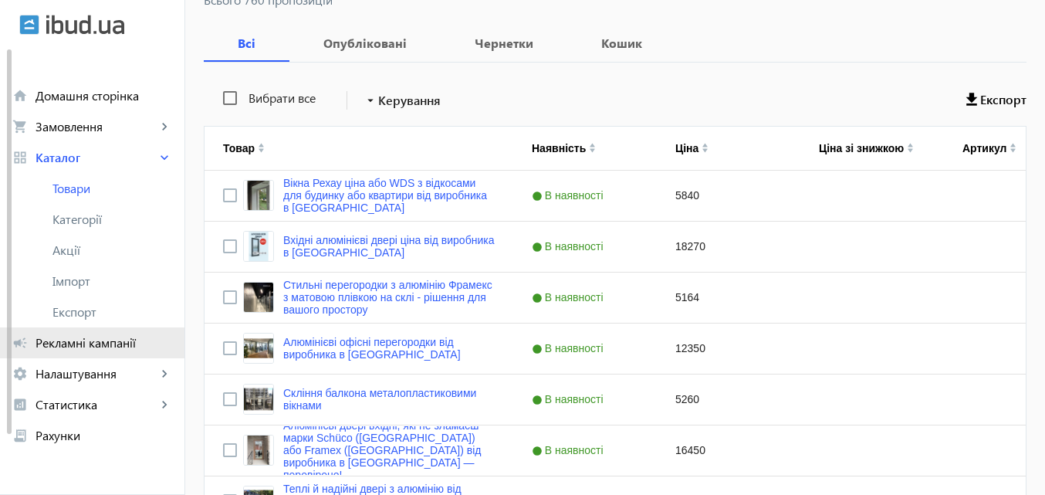
click at [120, 341] on span "Рекламні кампанії" at bounding box center [104, 342] width 137 height 15
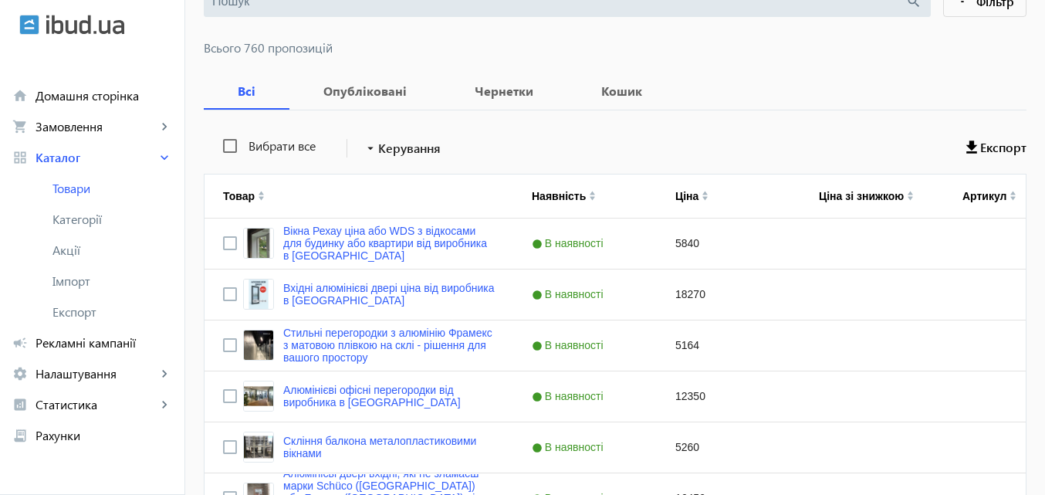
scroll to position [232, 0]
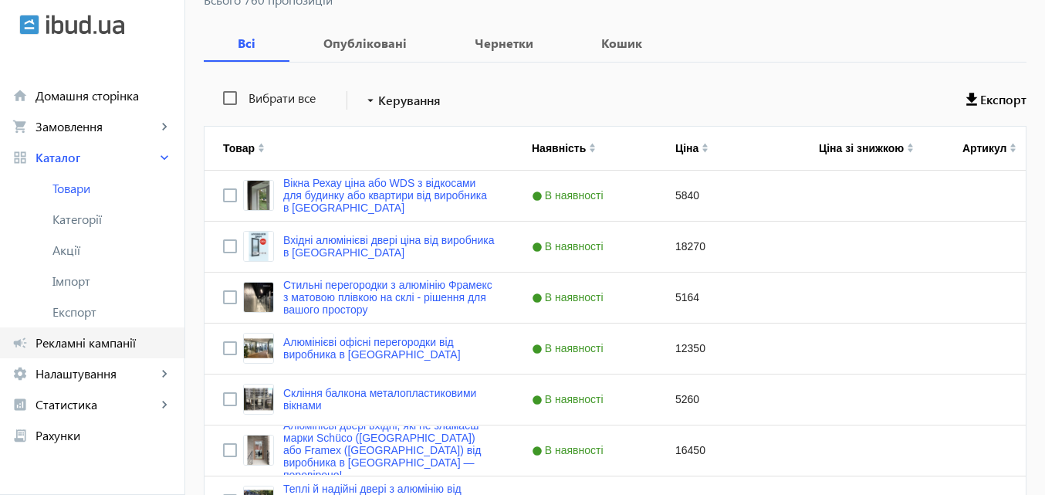
click at [120, 343] on span "Рекламні кампанії" at bounding box center [104, 342] width 137 height 15
